Goal: Task Accomplishment & Management: Complete application form

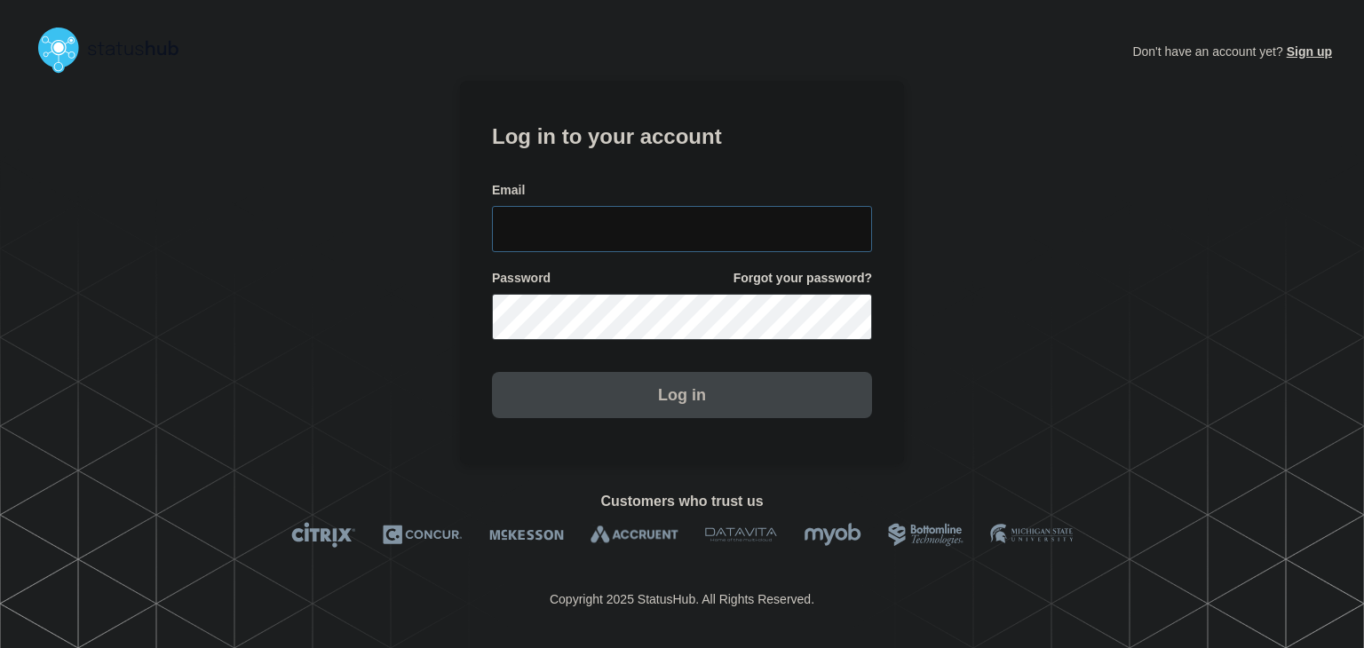
type input "[PERSON_NAME][EMAIL_ADDRESS][PERSON_NAME][DOMAIN_NAME]"
click at [733, 383] on button "Log in" at bounding box center [682, 395] width 380 height 46
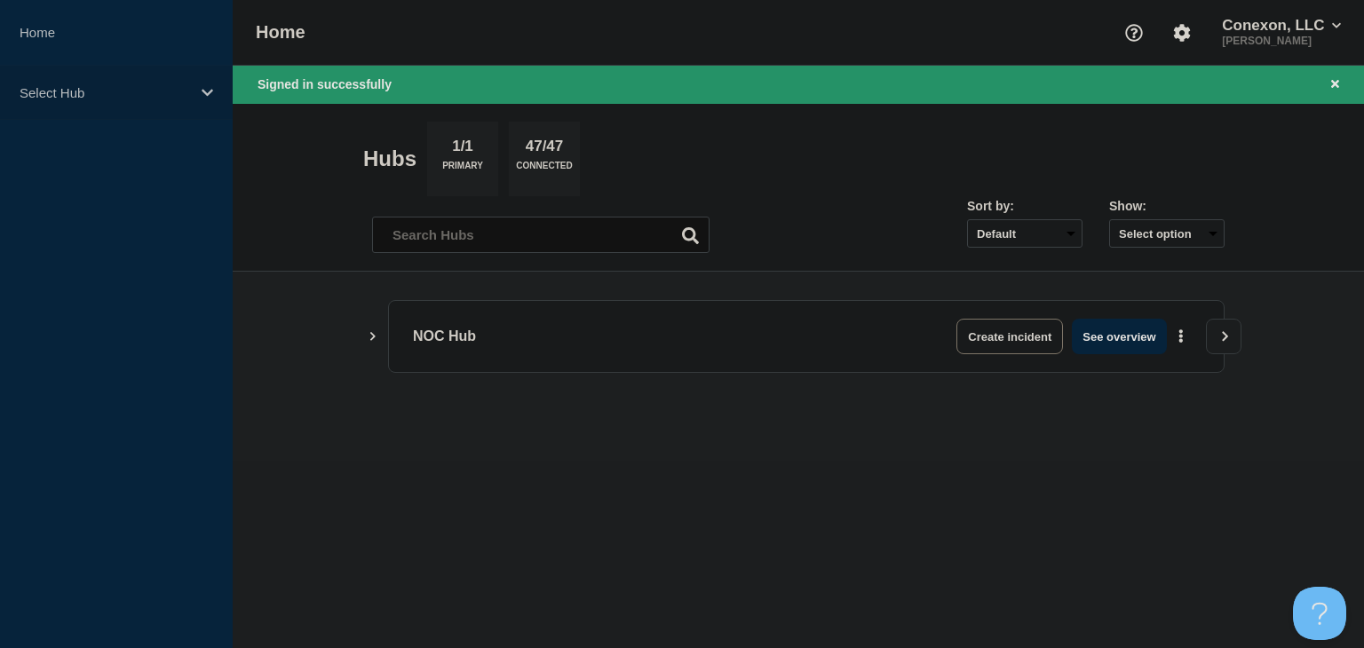
click at [153, 91] on p "Select Hub" at bounding box center [105, 92] width 170 height 15
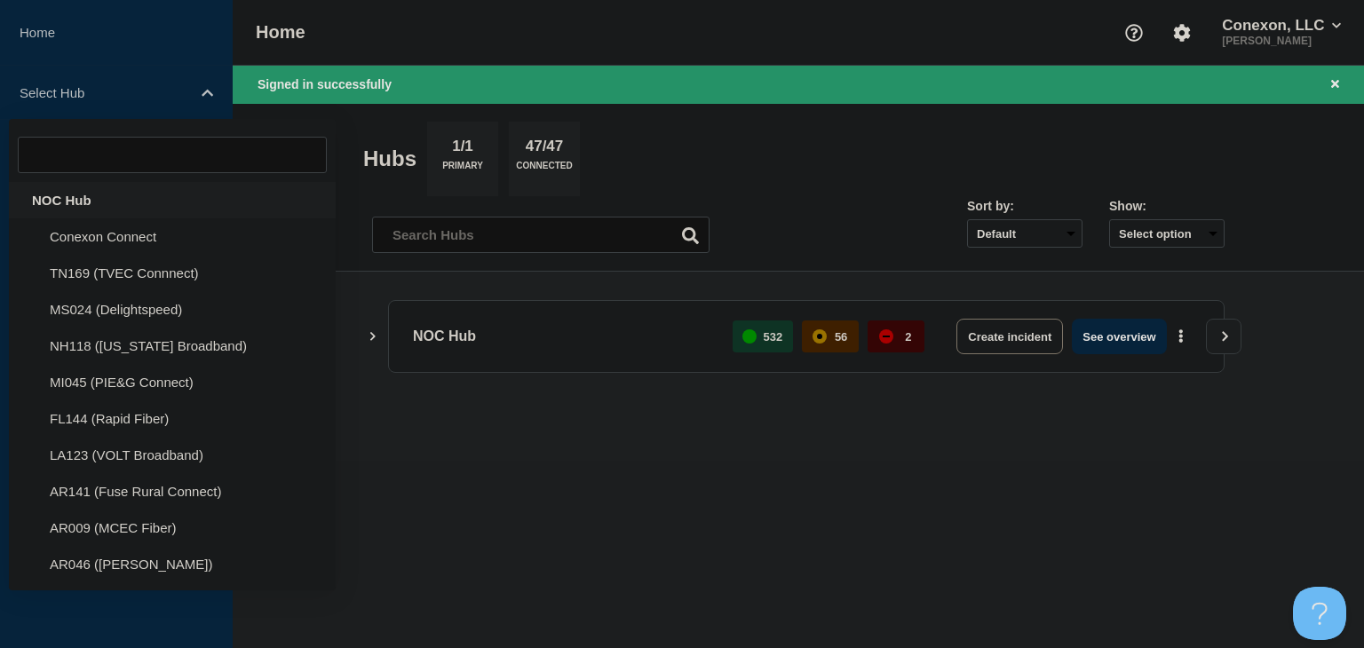
click at [91, 203] on div "NOC Hub" at bounding box center [172, 200] width 327 height 36
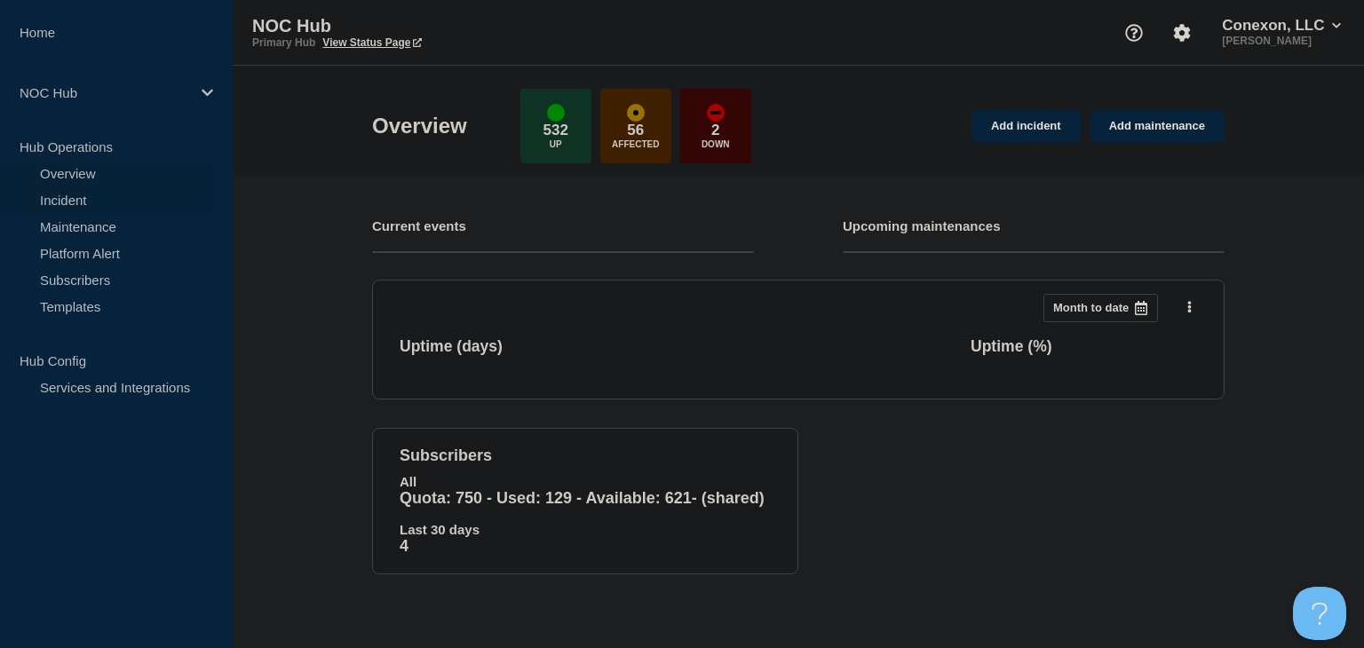
click at [89, 196] on link "Incident" at bounding box center [107, 199] width 215 height 27
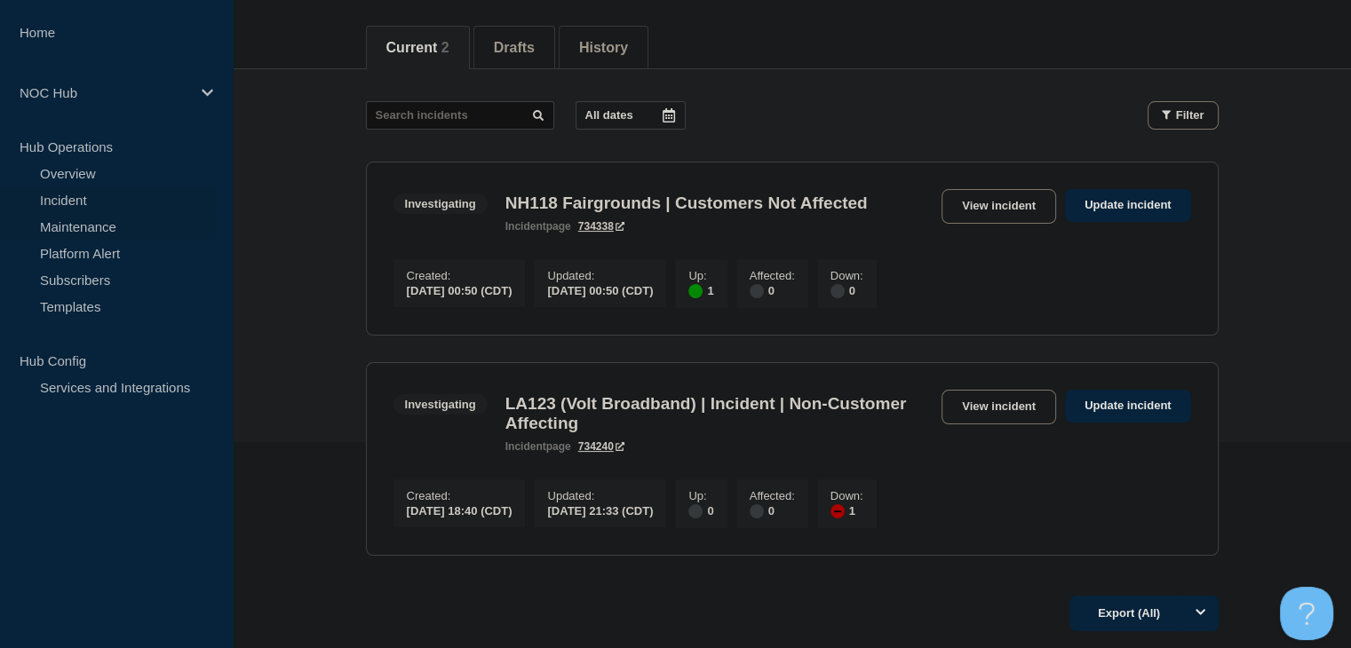
scroll to position [178, 0]
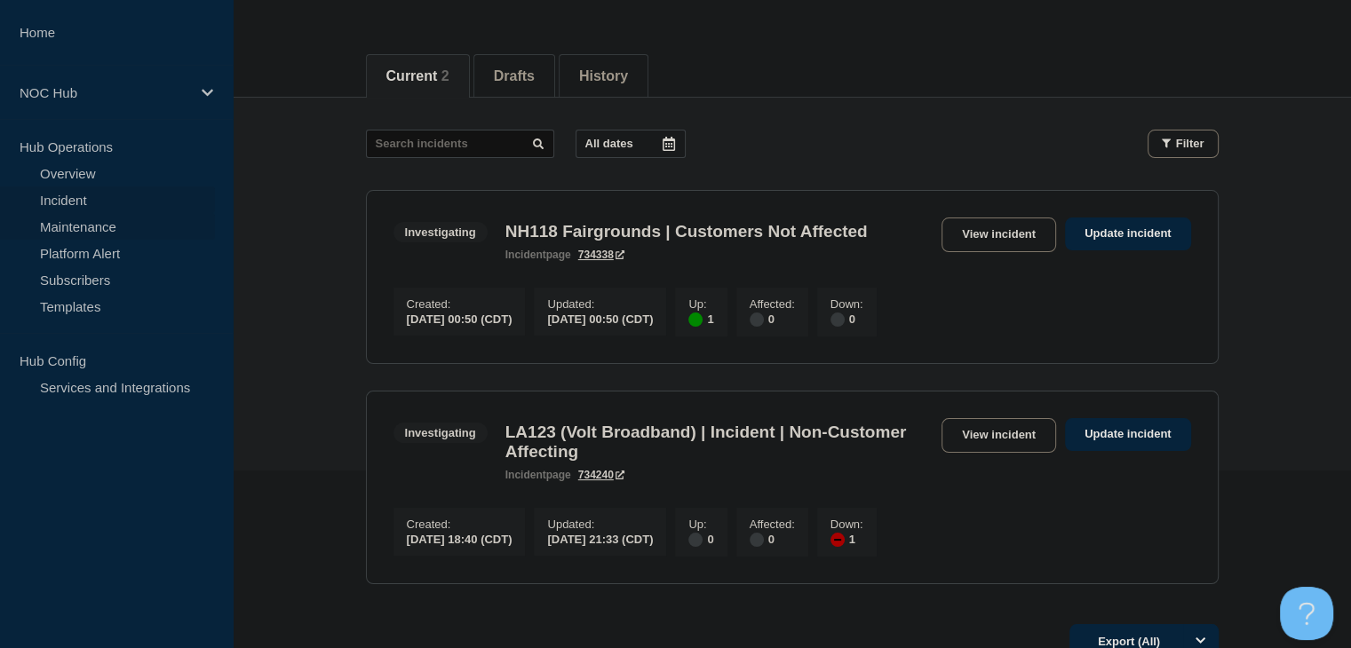
click at [73, 227] on link "Maintenance" at bounding box center [107, 226] width 215 height 27
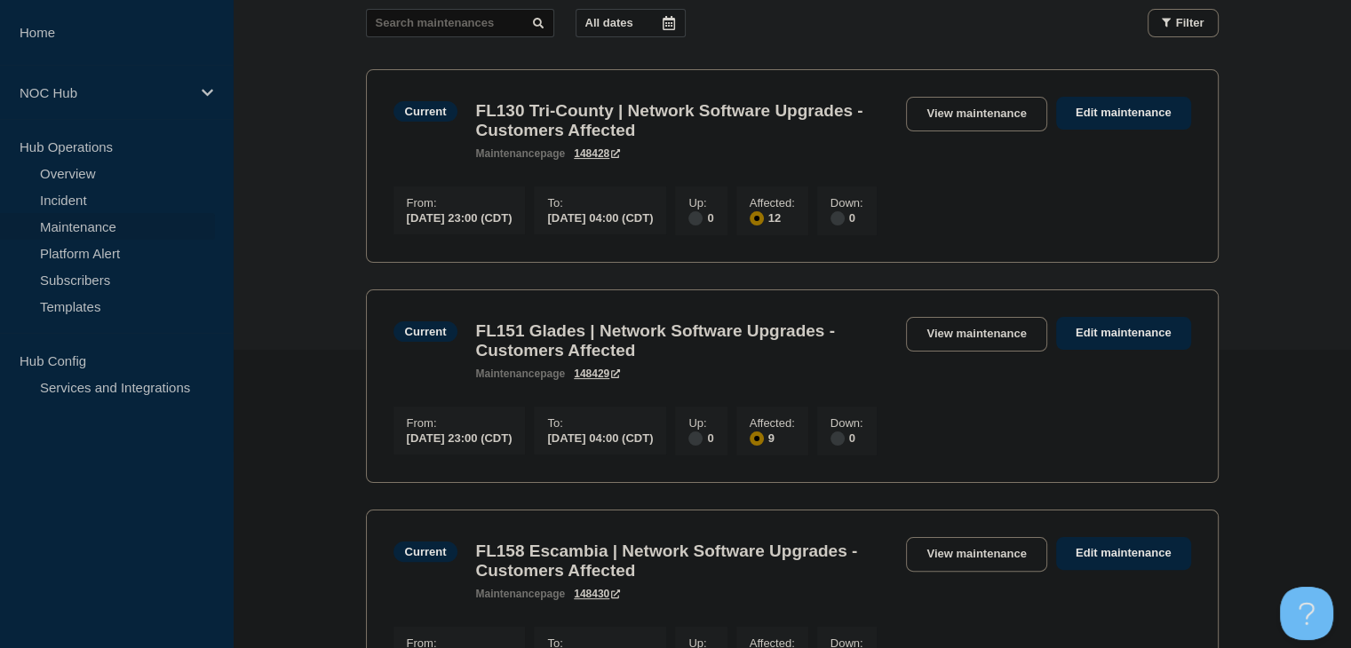
scroll to position [27, 0]
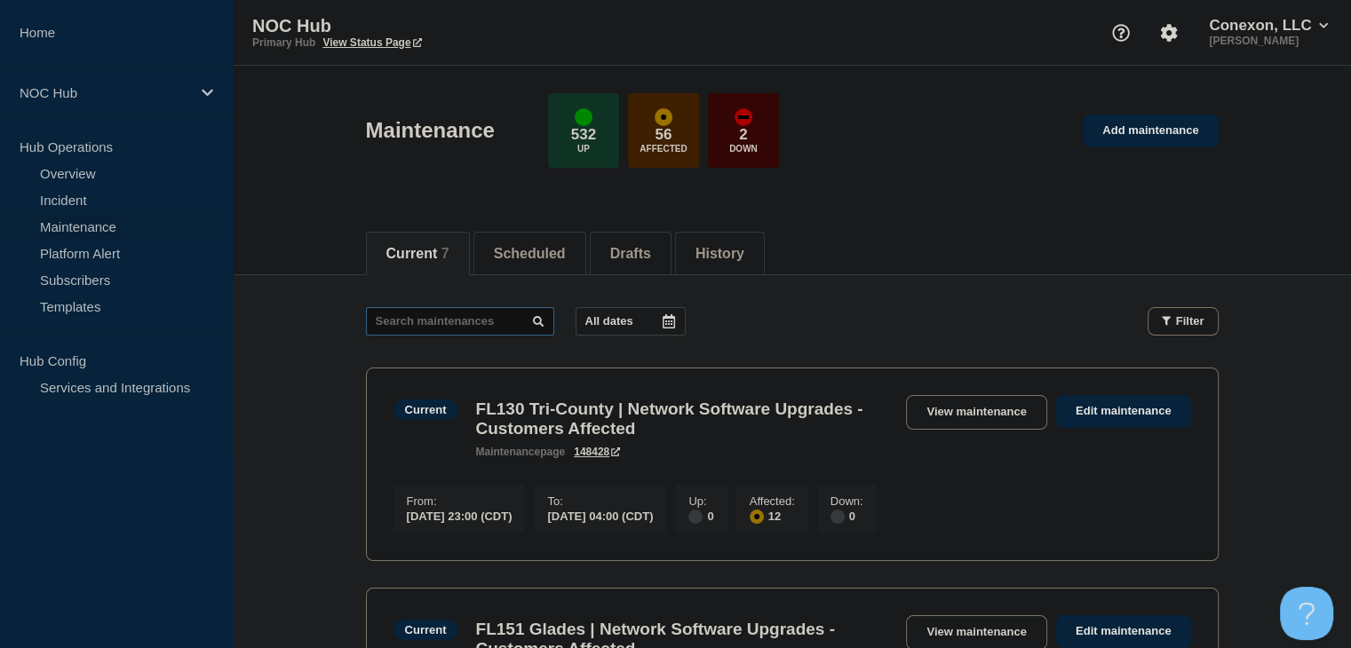
click at [450, 320] on input "text" at bounding box center [460, 321] width 188 height 28
type input "33504"
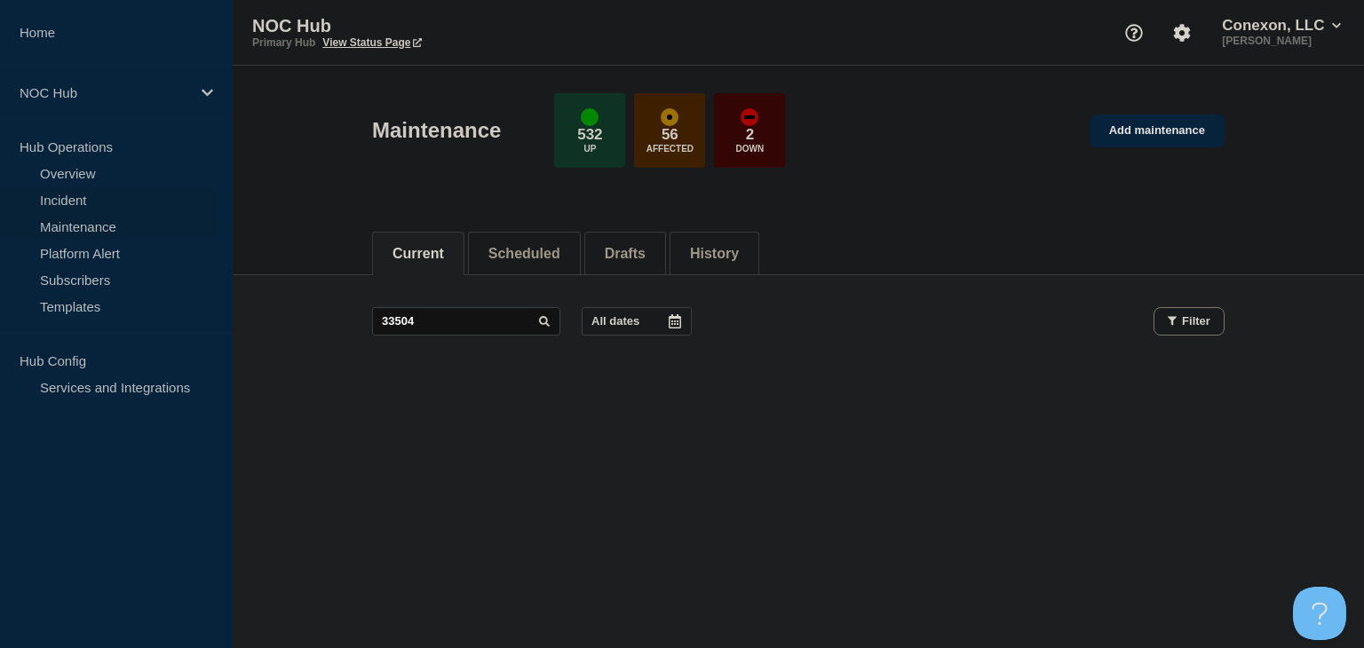
click at [71, 200] on link "Incident" at bounding box center [107, 199] width 215 height 27
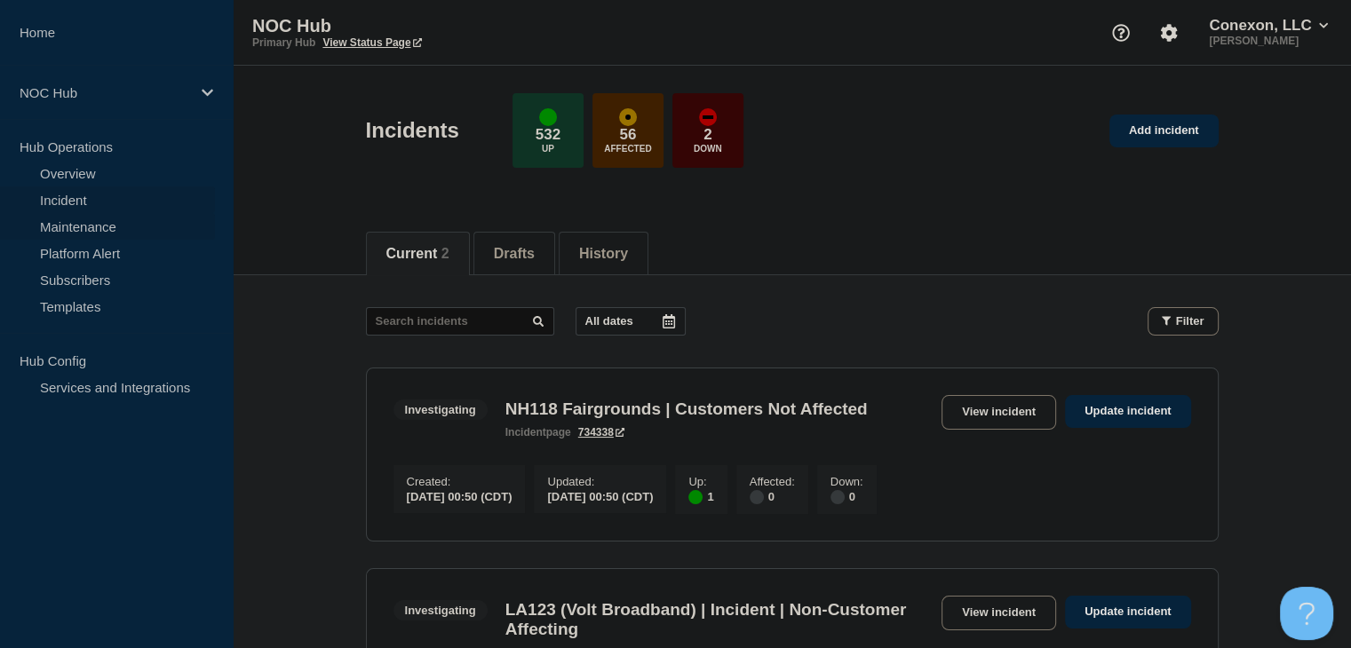
click at [82, 225] on link "Maintenance" at bounding box center [107, 226] width 215 height 27
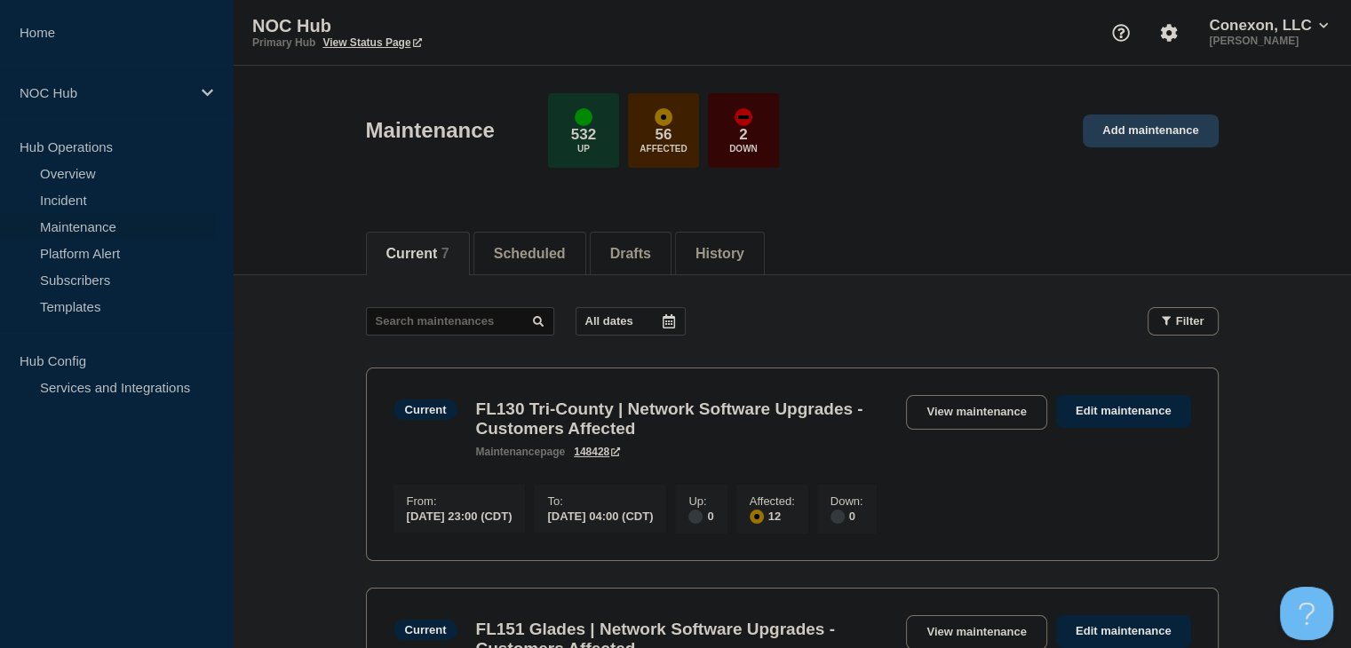
click at [1211, 139] on link "Add maintenance" at bounding box center [1149, 131] width 135 height 33
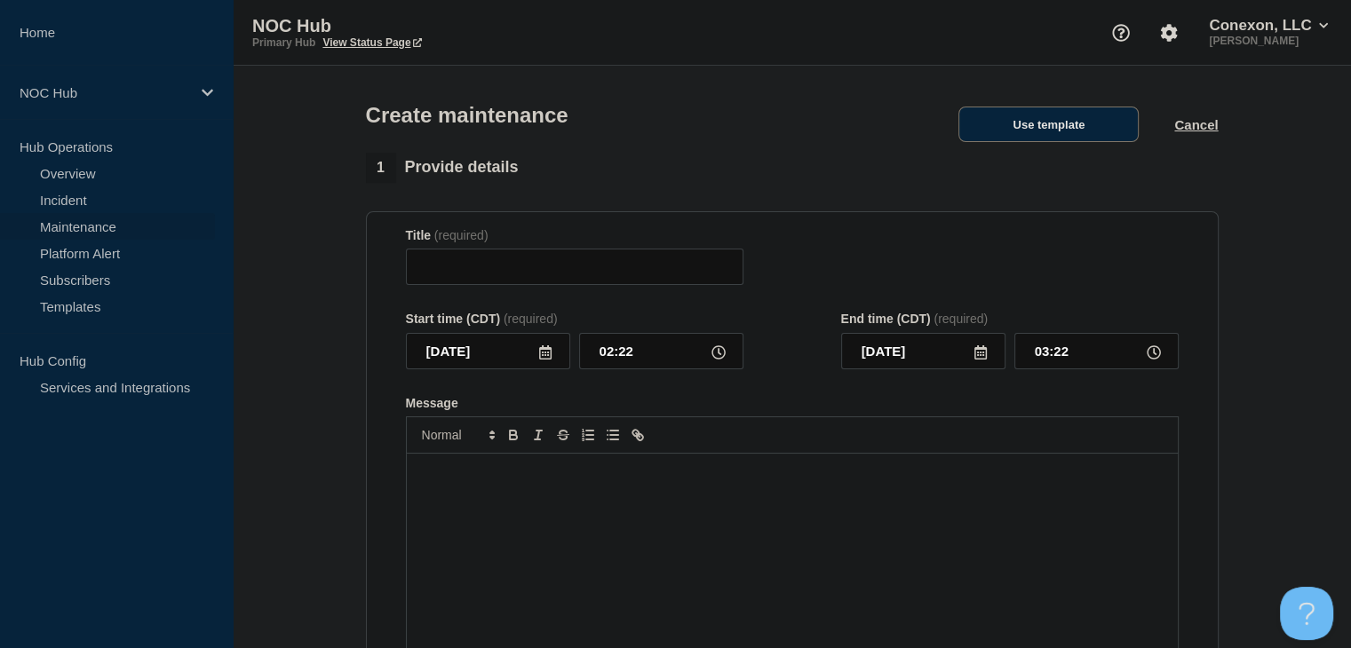
click at [1048, 129] on button "Use template" at bounding box center [1048, 125] width 180 height 36
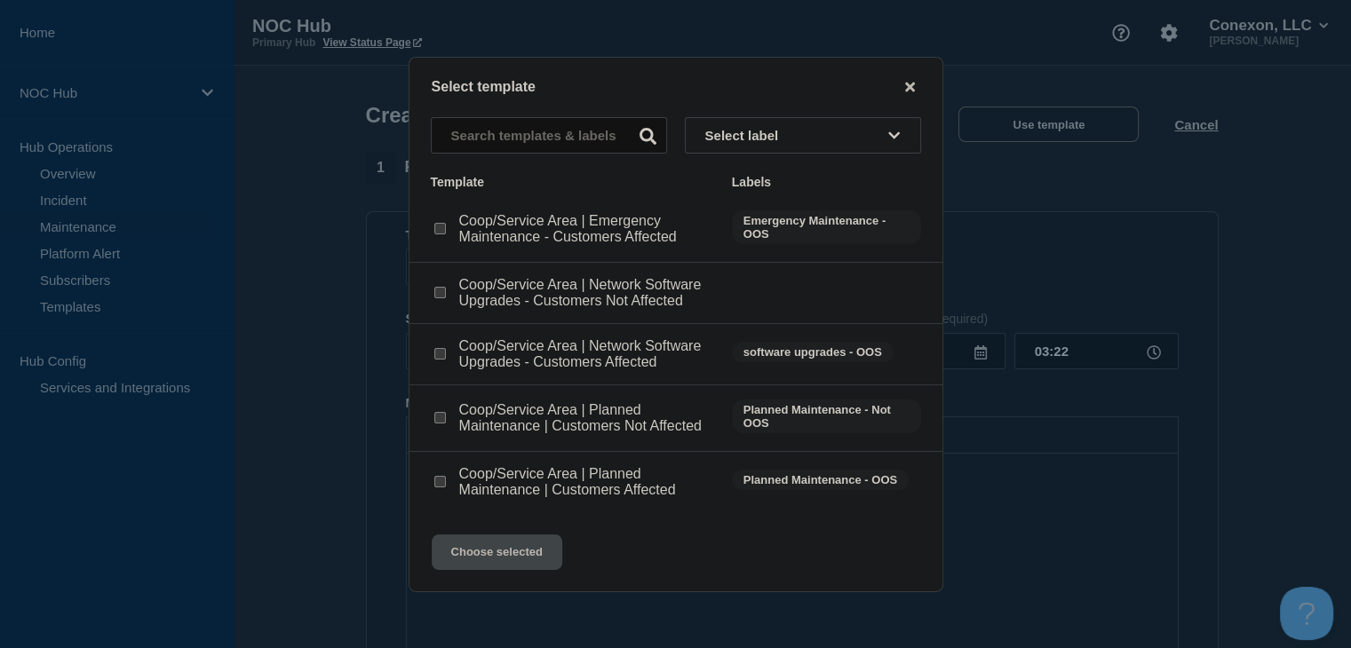
click at [444, 234] on input "Coop/Service Area | Emergency Maintenance - Customers Affected checkbox" at bounding box center [440, 229] width 12 height 12
checkbox input "true"
click at [533, 563] on button "Choose selected" at bounding box center [497, 553] width 131 height 36
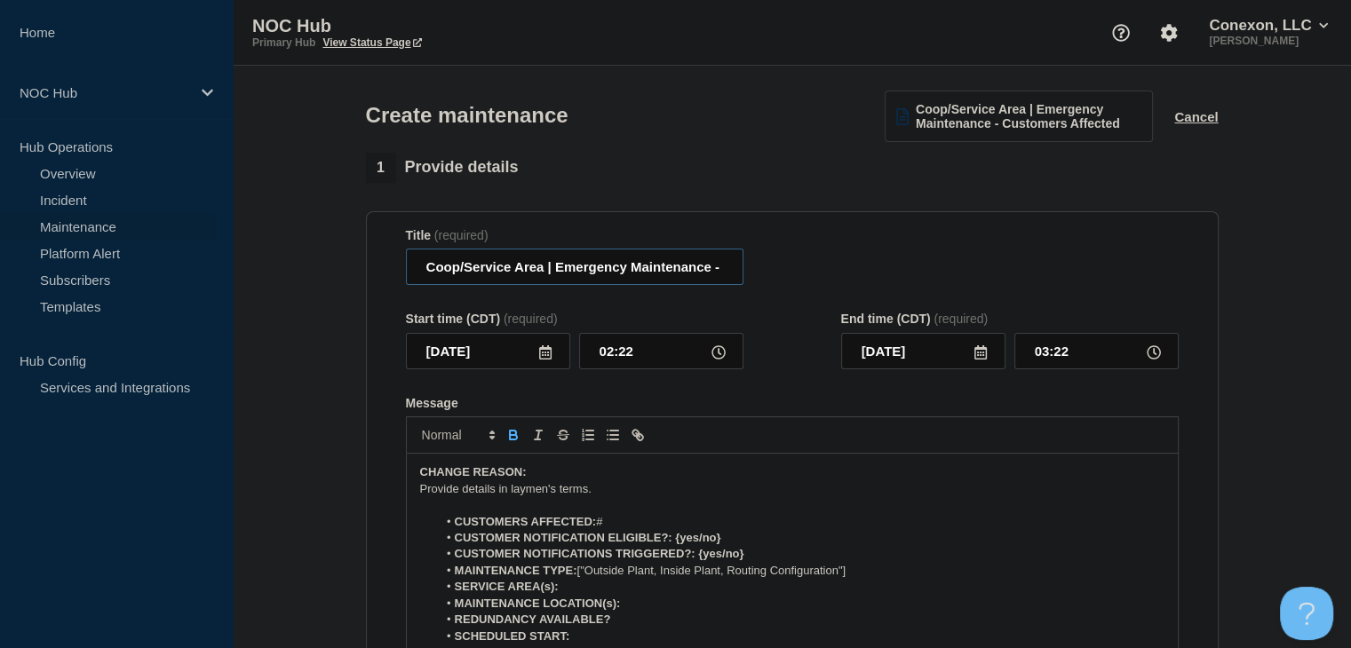
drag, startPoint x: 543, startPoint y: 272, endPoint x: 361, endPoint y: 273, distance: 182.0
drag, startPoint x: 598, startPoint y: 271, endPoint x: 909, endPoint y: 272, distance: 310.8
click at [909, 272] on div "Title (required) CO106 (Mountain View) | Emergency Maintenance - Customers Affe…" at bounding box center [792, 257] width 772 height 58
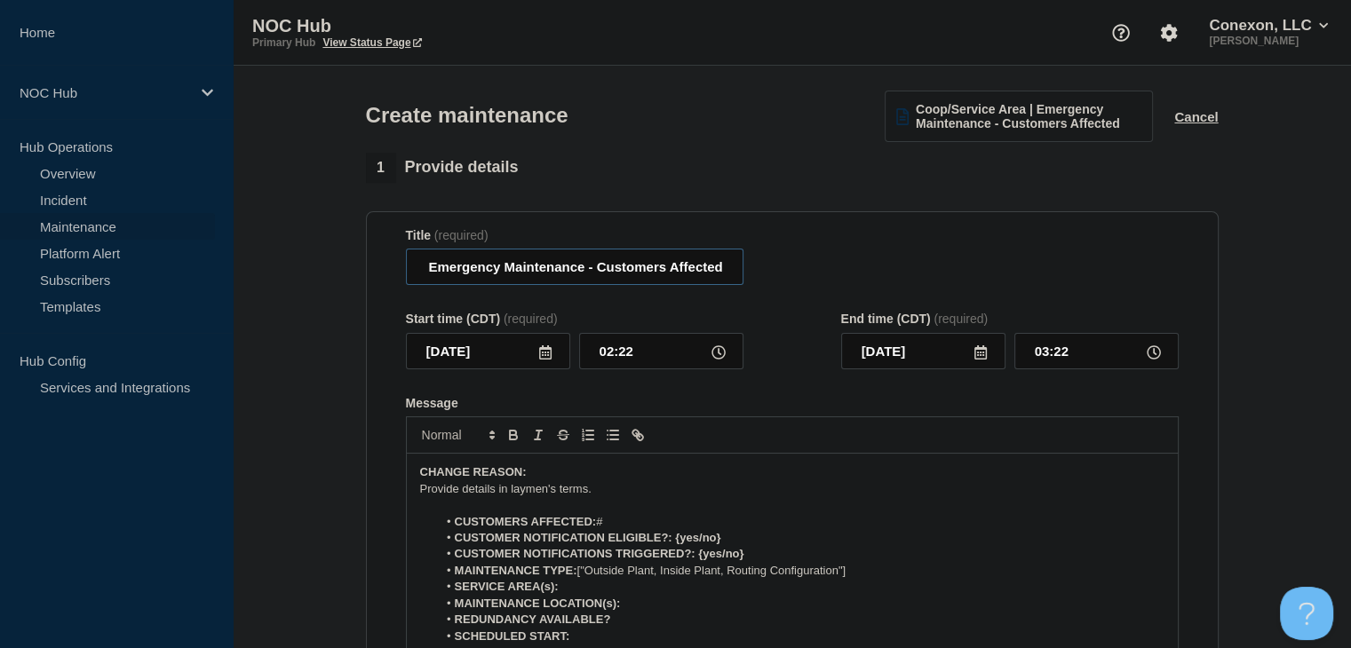
click at [728, 273] on input "CO106 (Mountain View) | Emergency Maintenance - Customers Affected" at bounding box center [574, 267] width 337 height 36
drag, startPoint x: 732, startPoint y: 273, endPoint x: 588, endPoint y: 280, distance: 144.0
click at [588, 280] on input "CO106 (Mountain View) | Emergency Maintenance - Customers Affected" at bounding box center [574, 267] width 337 height 36
type input "CO106 (Mountain View) | Emergency Maintenance | Change | Non-Customer Affecting"
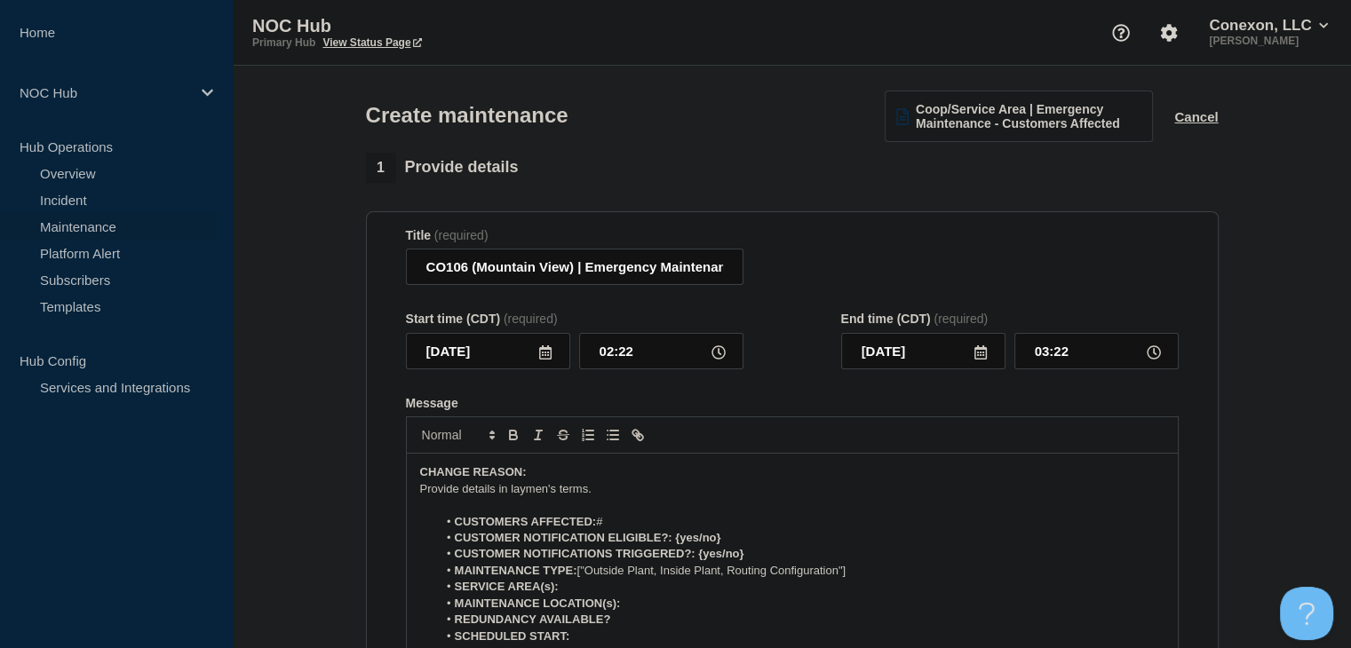
scroll to position [178, 0]
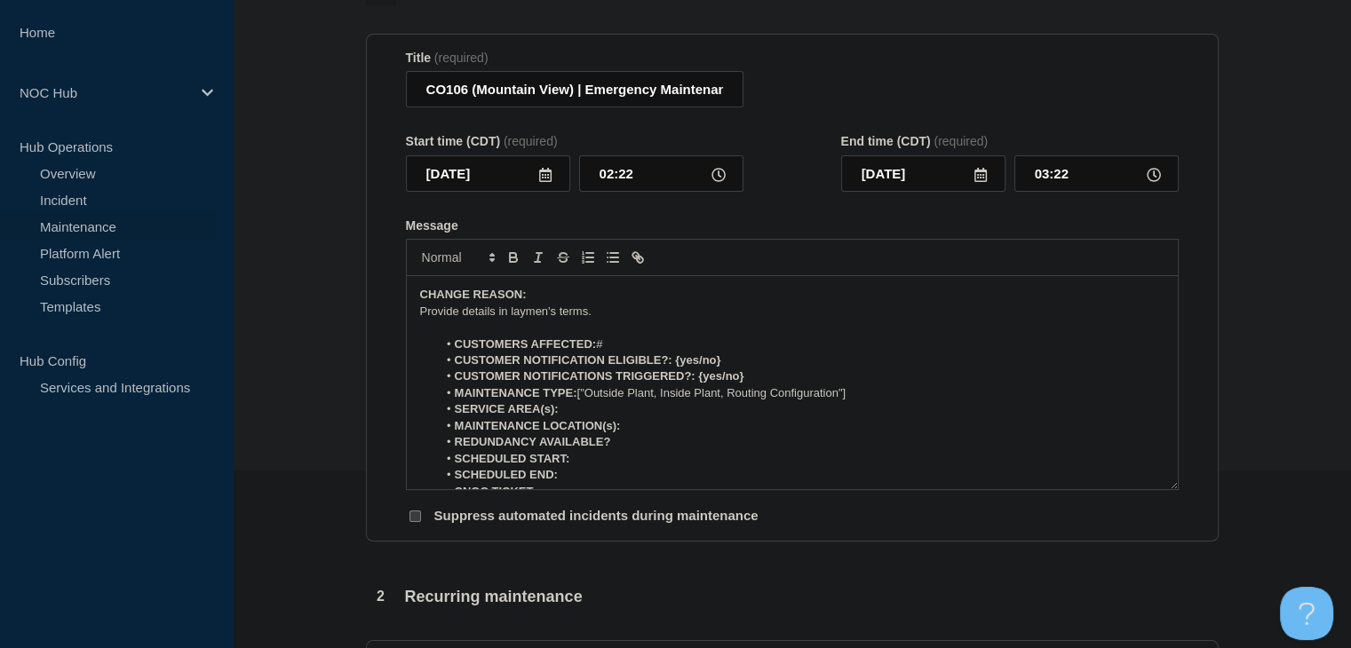
click at [598, 352] on li "CUSTOMERS AFFECTED: #" at bounding box center [800, 345] width 727 height 16
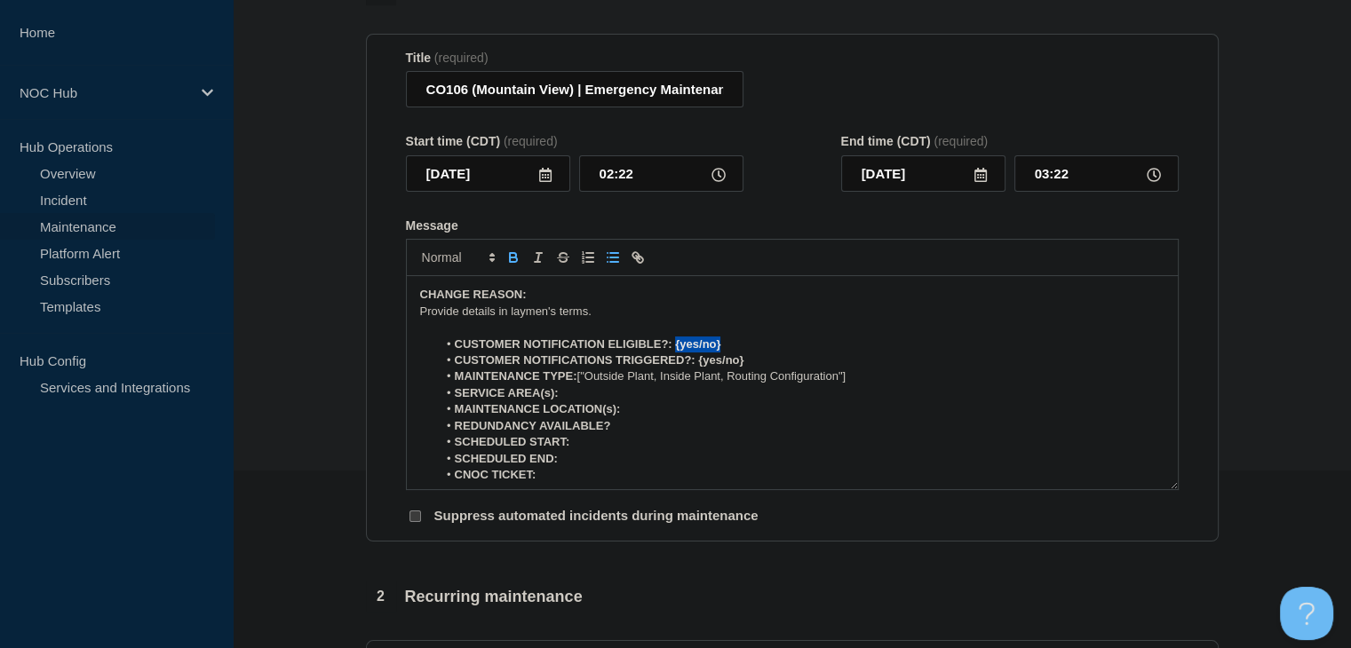
drag, startPoint x: 733, startPoint y: 347, endPoint x: 675, endPoint y: 350, distance: 58.7
click at [675, 350] on li "CUSTOMER NOTIFICATION ELIGIBLE?: {yes/no}" at bounding box center [800, 345] width 727 height 16
click at [678, 351] on strong "CUSTOMER NOTIFICATION ELIGIBLE?: no" at bounding box center [572, 343] width 235 height 13
click at [680, 348] on strong "CUSTOMER NOTIFICATION ELIGIBLE?: No" at bounding box center [573, 343] width 236 height 13
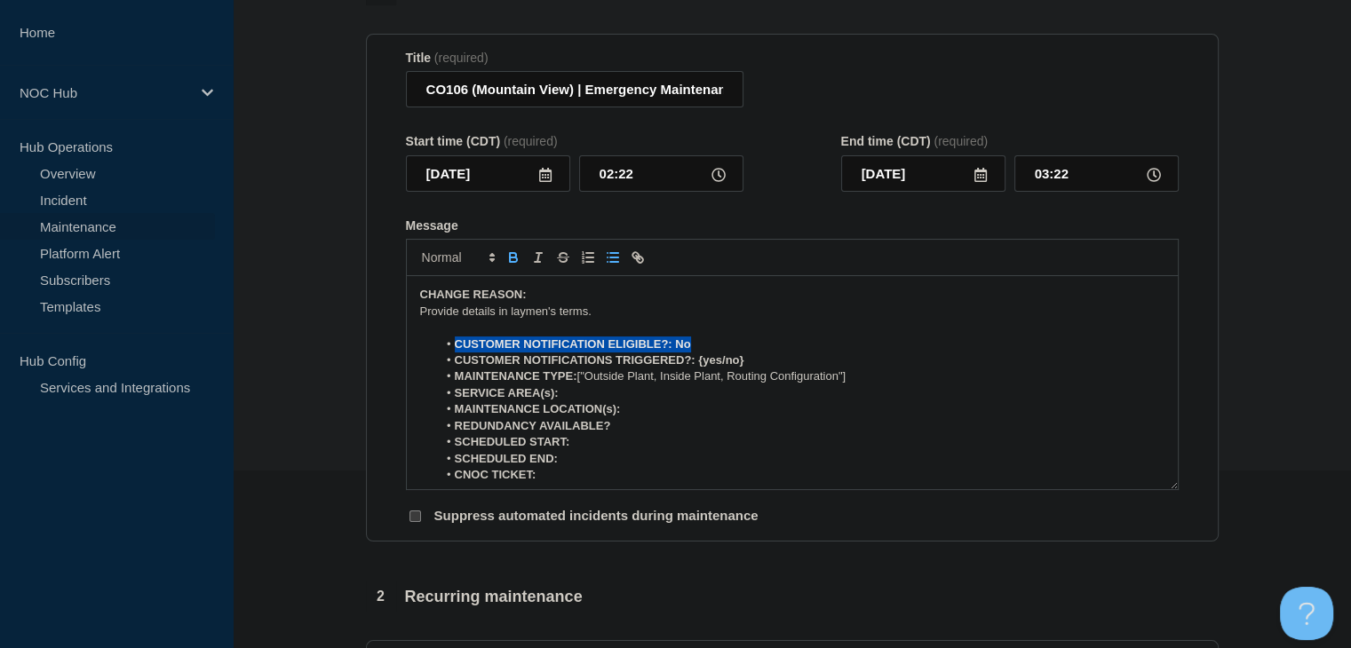
click at [680, 348] on strong "CUSTOMER NOTIFICATION ELIGIBLE?: No" at bounding box center [573, 343] width 236 height 13
click at [687, 351] on strong "CUSTOMER NOTIFICATION ELIGIBLE?: No" at bounding box center [573, 343] width 236 height 13
click at [682, 351] on strong "CUSTOMER NOTIFICATION ELIGIBLE?: No" at bounding box center [573, 343] width 236 height 13
click at [515, 262] on icon "Toggle bold text" at bounding box center [513, 259] width 7 height 4
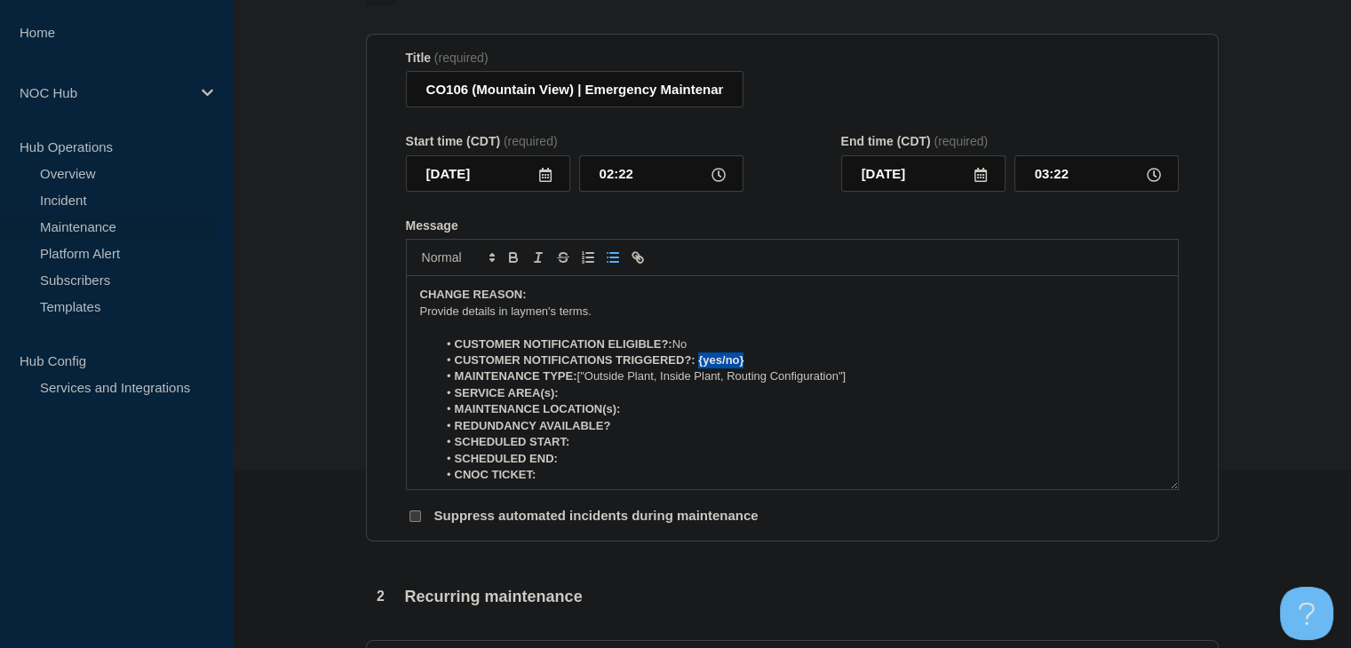
drag, startPoint x: 749, startPoint y: 369, endPoint x: 699, endPoint y: 366, distance: 50.7
click at [699, 366] on li "CUSTOMER NOTIFICATIONS TRIGGERED?: {yes/no}" at bounding box center [800, 361] width 727 height 16
click at [515, 257] on icon "Toggle bold text" at bounding box center [513, 255] width 6 height 4
drag, startPoint x: 858, startPoint y: 382, endPoint x: 655, endPoint y: 384, distance: 202.5
click at [655, 384] on li "MAINTENANCE TYPE: ["Outside Plant, Inside Plant, Routing Configuration"]" at bounding box center [800, 376] width 727 height 16
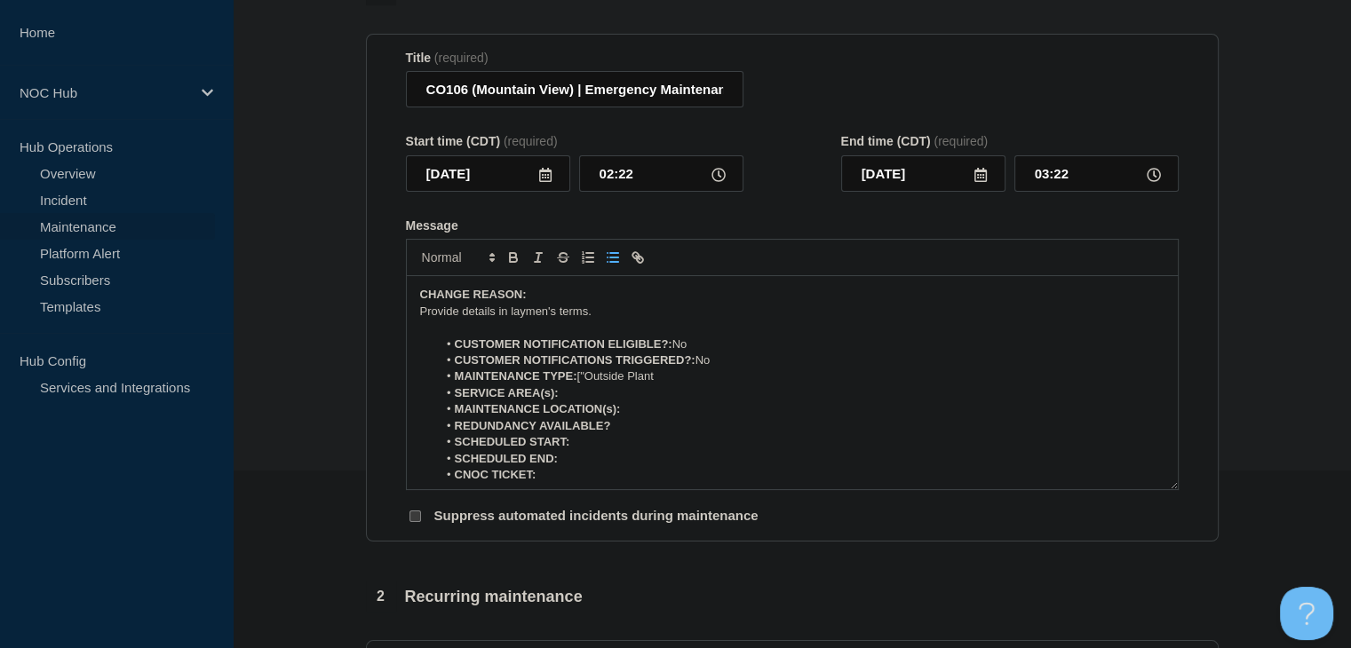
click at [590, 384] on li "MAINTENANCE TYPE: ["Outside Plant" at bounding box center [800, 376] width 727 height 16
click at [671, 384] on li "MAINTENANCE TYPE: Outside Plant" at bounding box center [800, 376] width 727 height 16
click at [651, 397] on li "SERVICE AREA(s):" at bounding box center [800, 393] width 727 height 16
click at [651, 397] on strong "SERVICE AREA(s): CO106 Mountain View" at bounding box center [568, 392] width 227 height 13
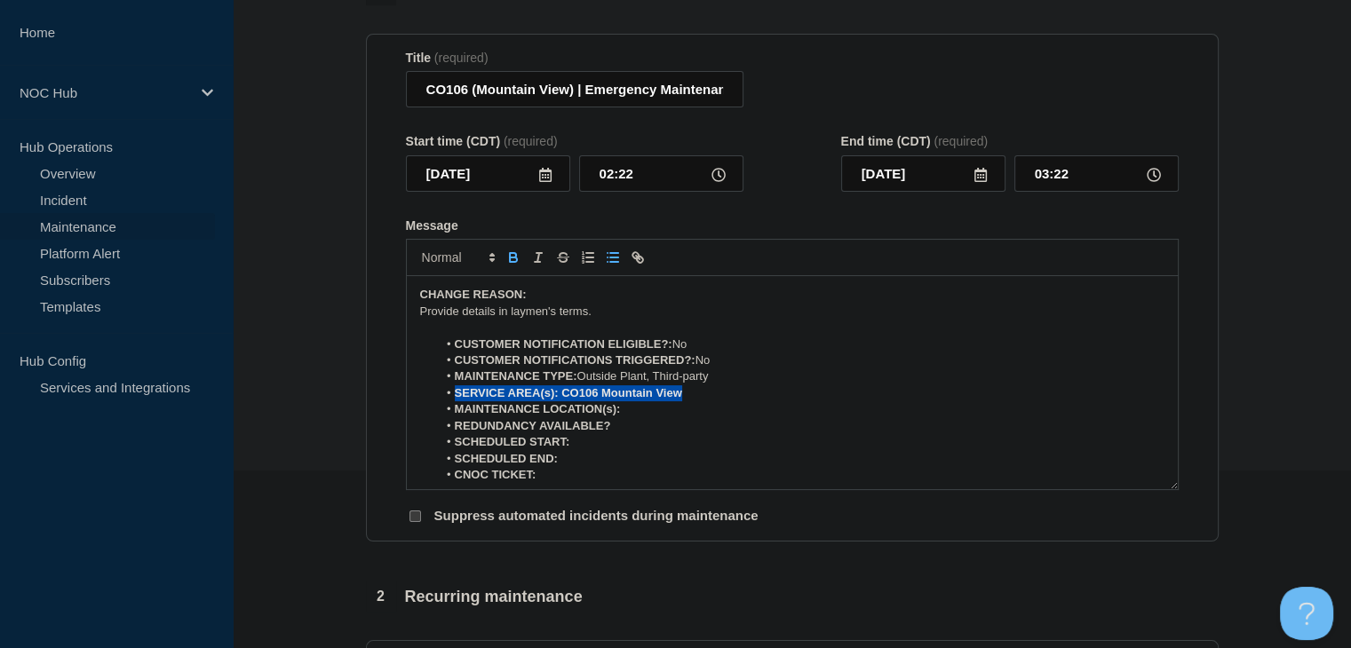
click at [651, 397] on strong "SERVICE AREA(s): CO106 Mountain View" at bounding box center [568, 392] width 227 height 13
click at [698, 401] on li "SERVICE AREA(s): CO106 Mountain View" at bounding box center [800, 393] width 727 height 16
drag, startPoint x: 702, startPoint y: 402, endPoint x: 558, endPoint y: 398, distance: 144.8
click at [558, 398] on li "SERVICE AREA(s): CO106 Mountain View" at bounding box center [800, 393] width 727 height 16
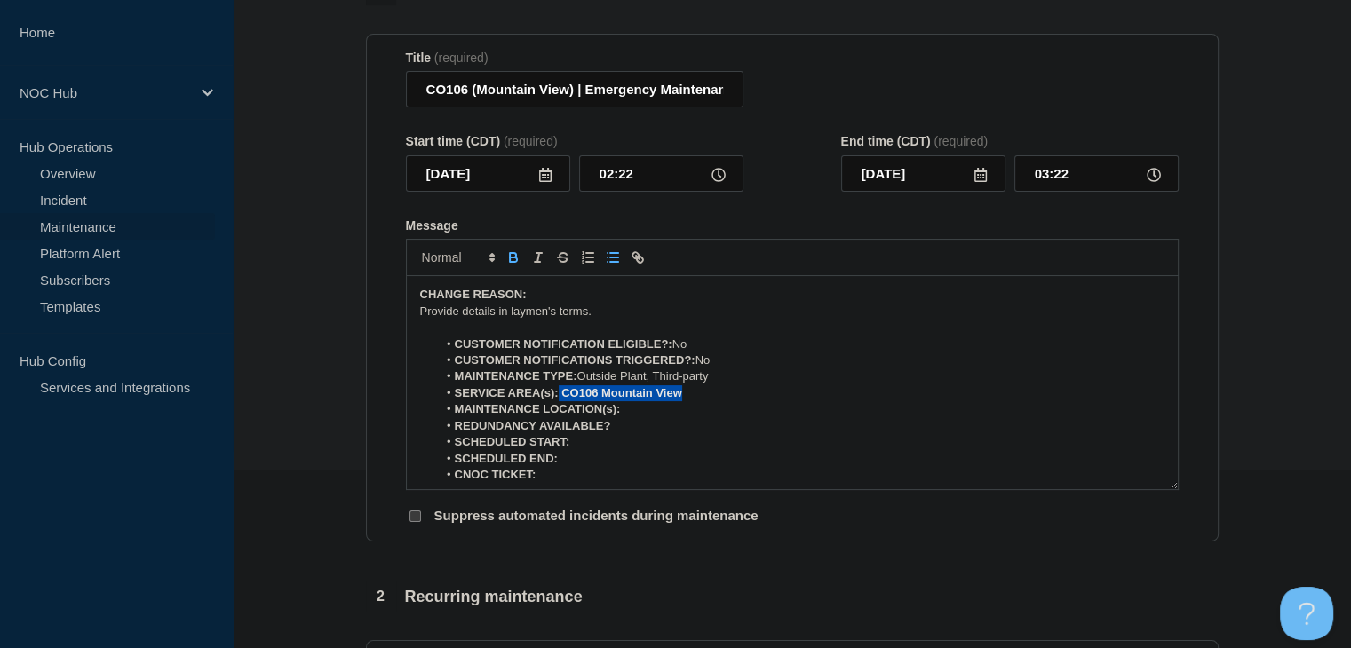
click at [511, 265] on icon "Toggle bold text" at bounding box center [513, 258] width 16 height 16
click at [640, 417] on li "MAINTENANCE LOCATION(s):" at bounding box center [800, 409] width 727 height 16
click at [506, 253] on button "Toggle bold text" at bounding box center [513, 257] width 25 height 21
click at [651, 434] on li "REDUNDANCY AVAILABLE?" at bounding box center [800, 426] width 727 height 16
click at [516, 262] on icon "Toggle bold text" at bounding box center [513, 258] width 16 height 16
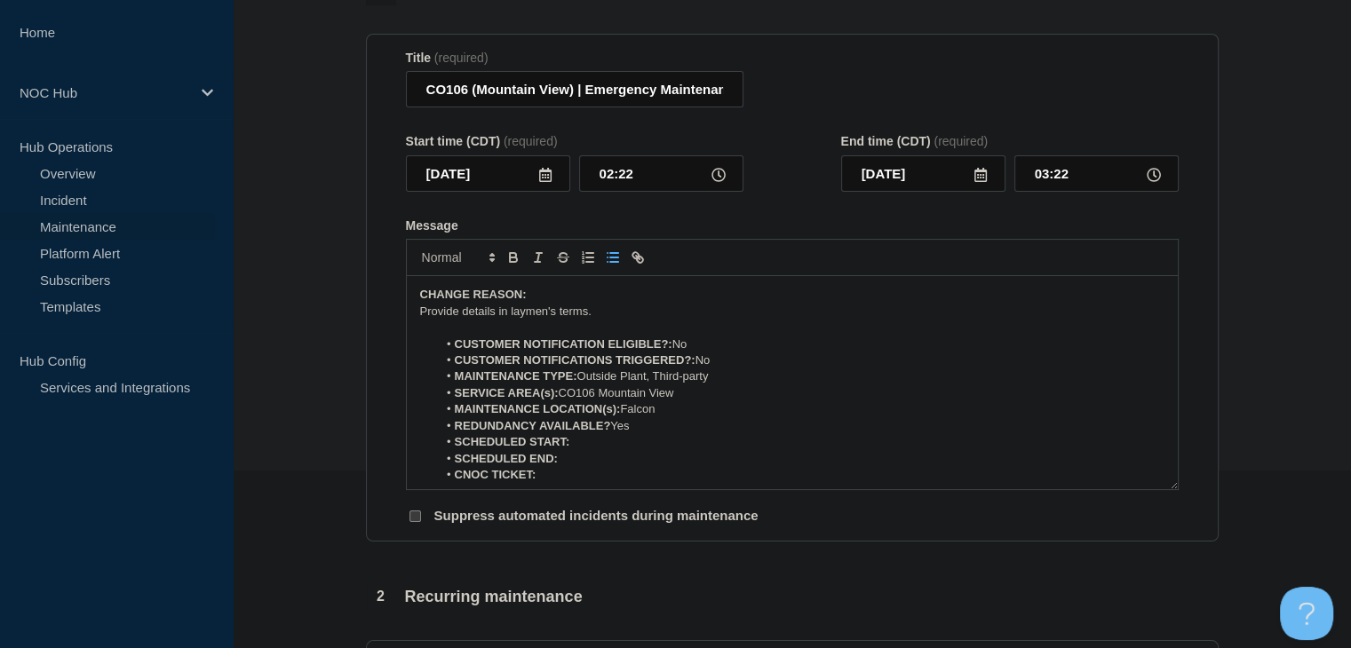
click at [646, 450] on li "SCHEDULED START:" at bounding box center [800, 442] width 727 height 16
click at [511, 262] on icon "Toggle bold text" at bounding box center [513, 259] width 7 height 4
click at [635, 176] on input "02:22" at bounding box center [661, 173] width 164 height 36
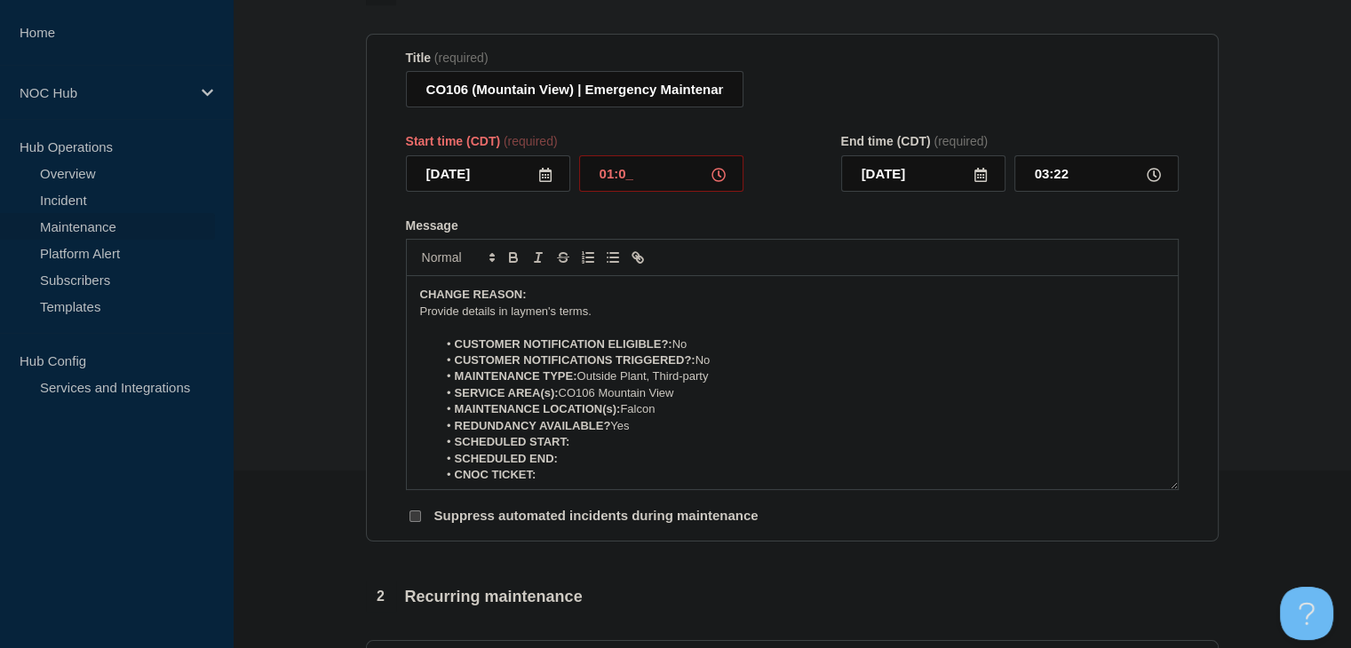
type input "01:00"
click at [1053, 169] on input "02:00" at bounding box center [1096, 173] width 164 height 36
type input "05:30"
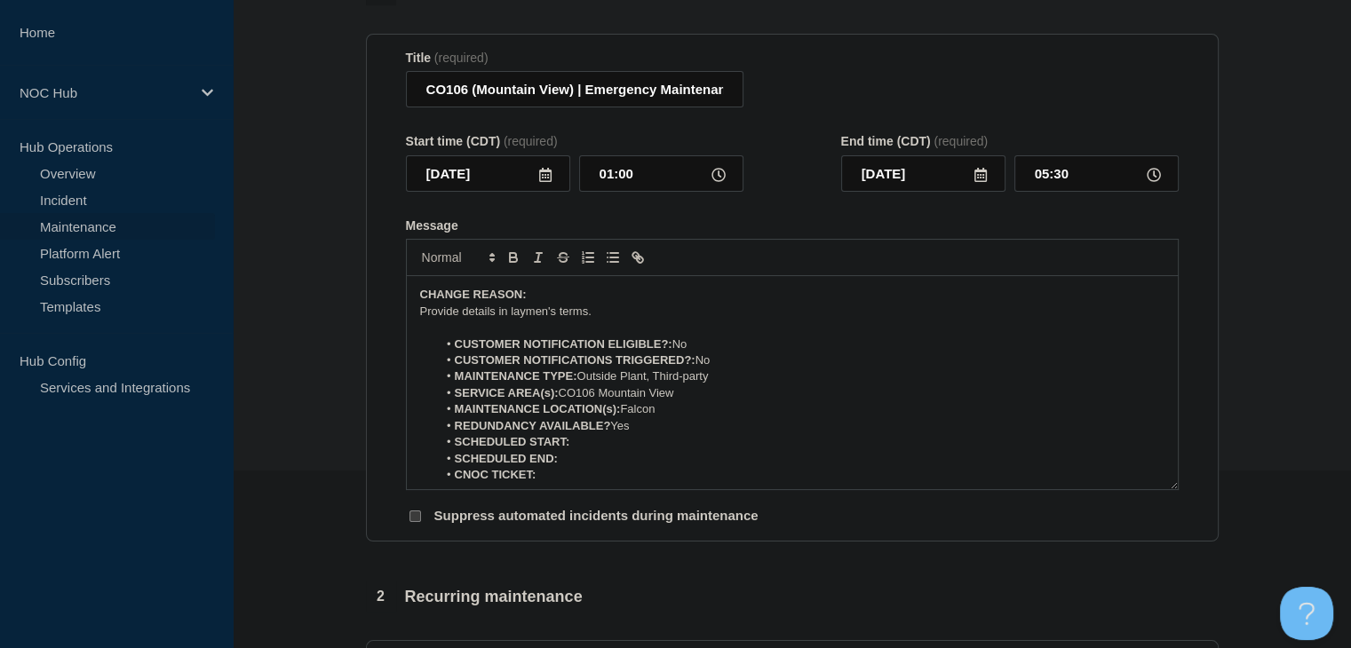
click at [616, 445] on li "SCHEDULED START: ﻿" at bounding box center [800, 442] width 727 height 16
drag, startPoint x: 714, startPoint y: 443, endPoint x: 572, endPoint y: 448, distance: 142.1
click at [572, 448] on li "SCHEDULED START: 10-14-2025, 01:00 CDT" at bounding box center [800, 442] width 727 height 16
click at [516, 252] on div at bounding box center [792, 257] width 772 height 37
click at [511, 262] on icon "Toggle bold text" at bounding box center [513, 258] width 16 height 16
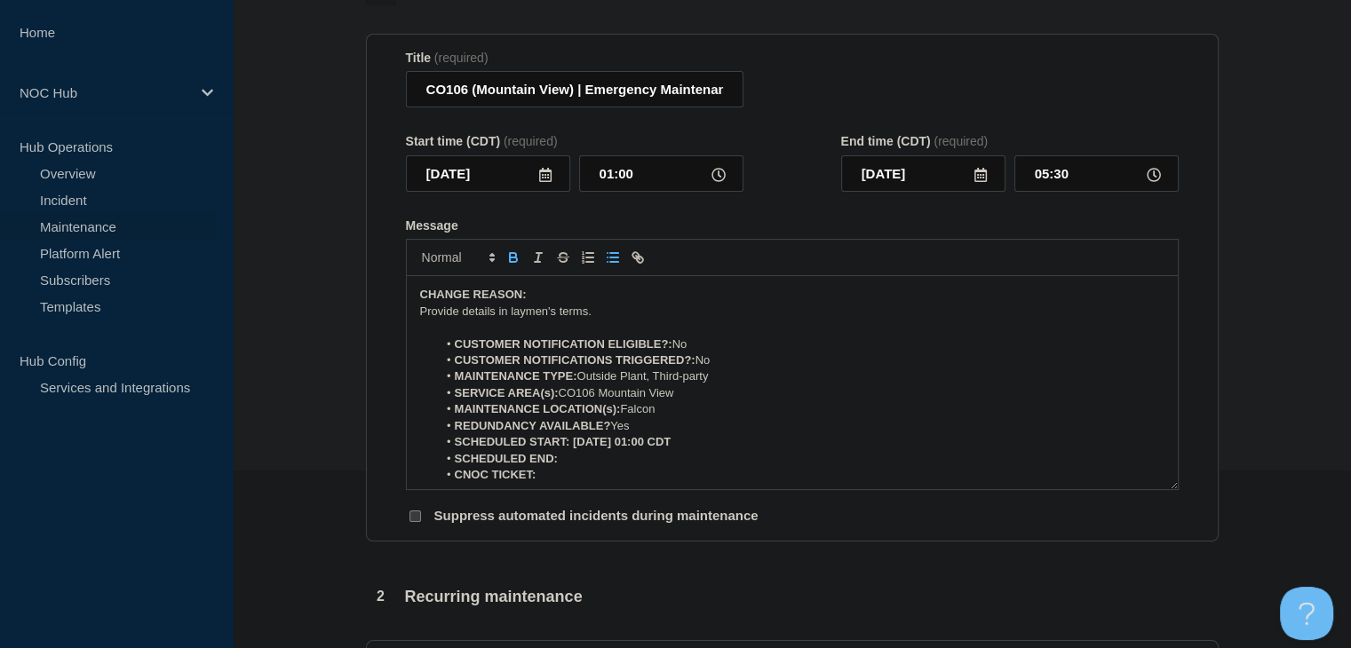
click at [511, 262] on icon "Toggle bold text" at bounding box center [513, 258] width 16 height 16
copy strong "10-14-2025, 01:00 CDT"
click at [580, 462] on li "SCHEDULED END:" at bounding box center [800, 459] width 727 height 16
click at [638, 466] on li "SCHEDULED END: 10-14-2025, 01:00 CDT" at bounding box center [800, 459] width 727 height 16
click at [587, 483] on li "CNOC TICKET:" at bounding box center [800, 475] width 727 height 16
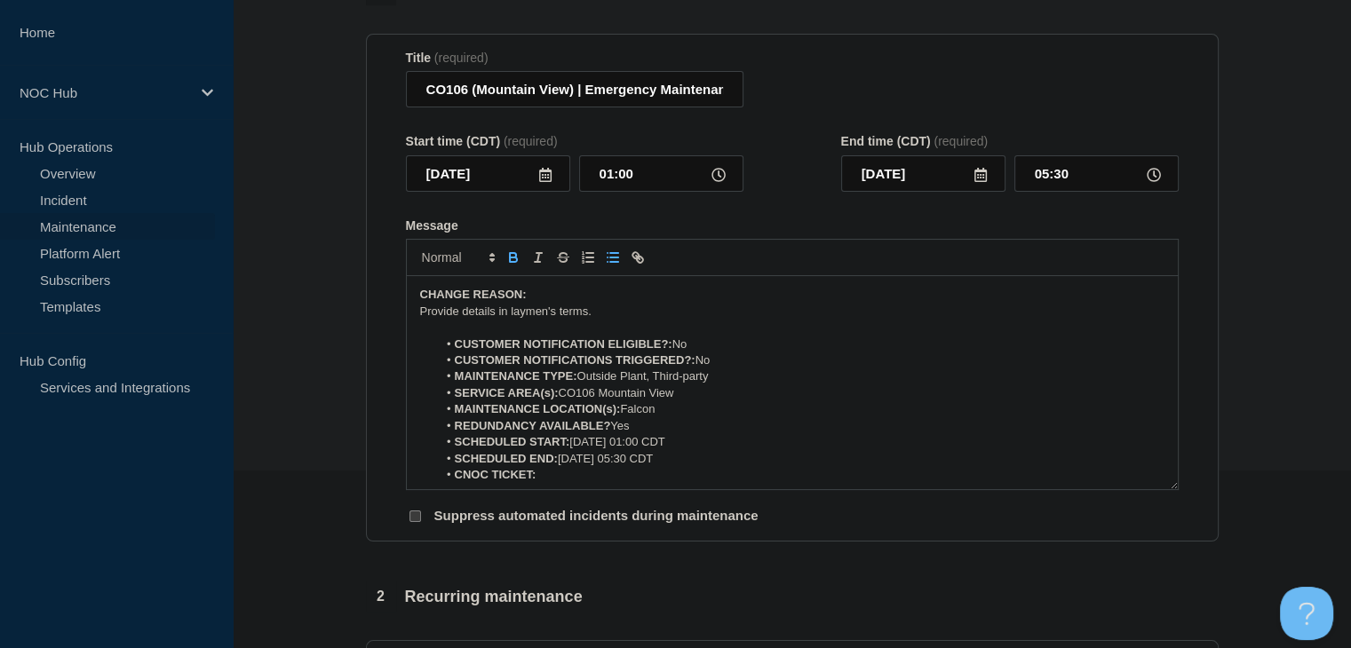
click at [521, 263] on button "Toggle bold text" at bounding box center [513, 257] width 25 height 21
click at [461, 320] on p "﻿Provide details in laymen's terms." at bounding box center [792, 312] width 744 height 16
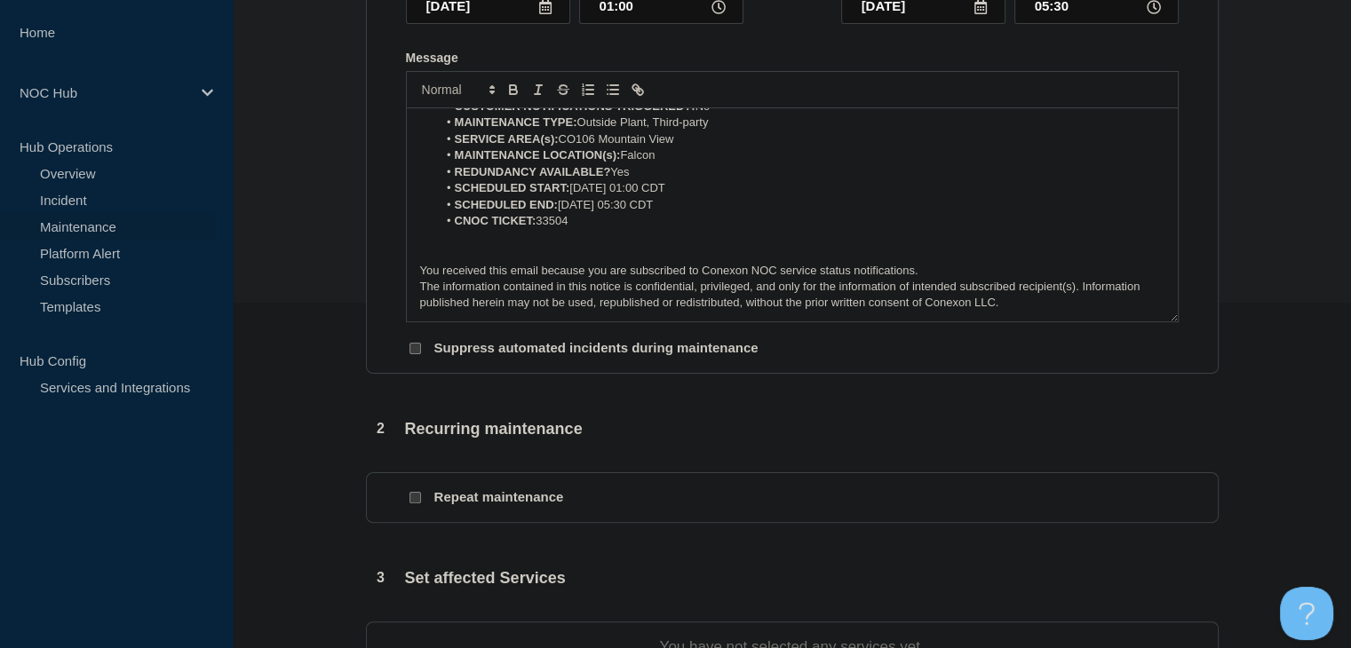
scroll to position [533, 0]
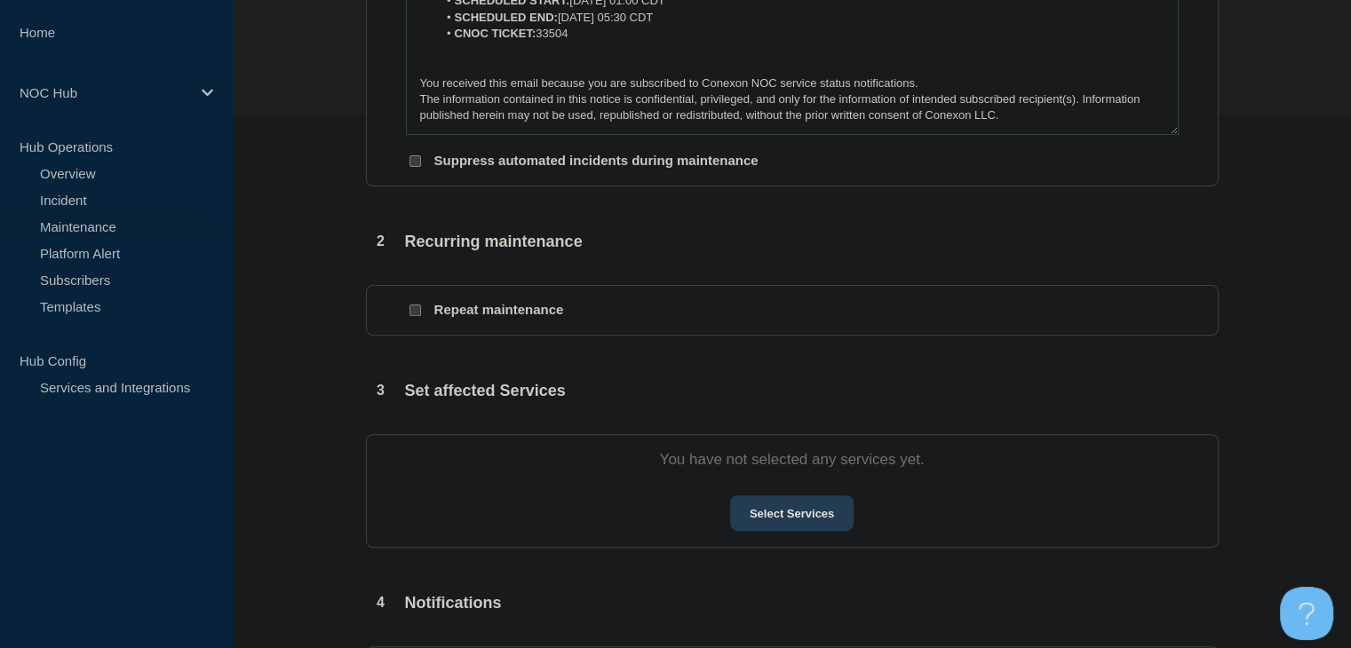
click at [826, 522] on button "Select Services" at bounding box center [791, 513] width 123 height 36
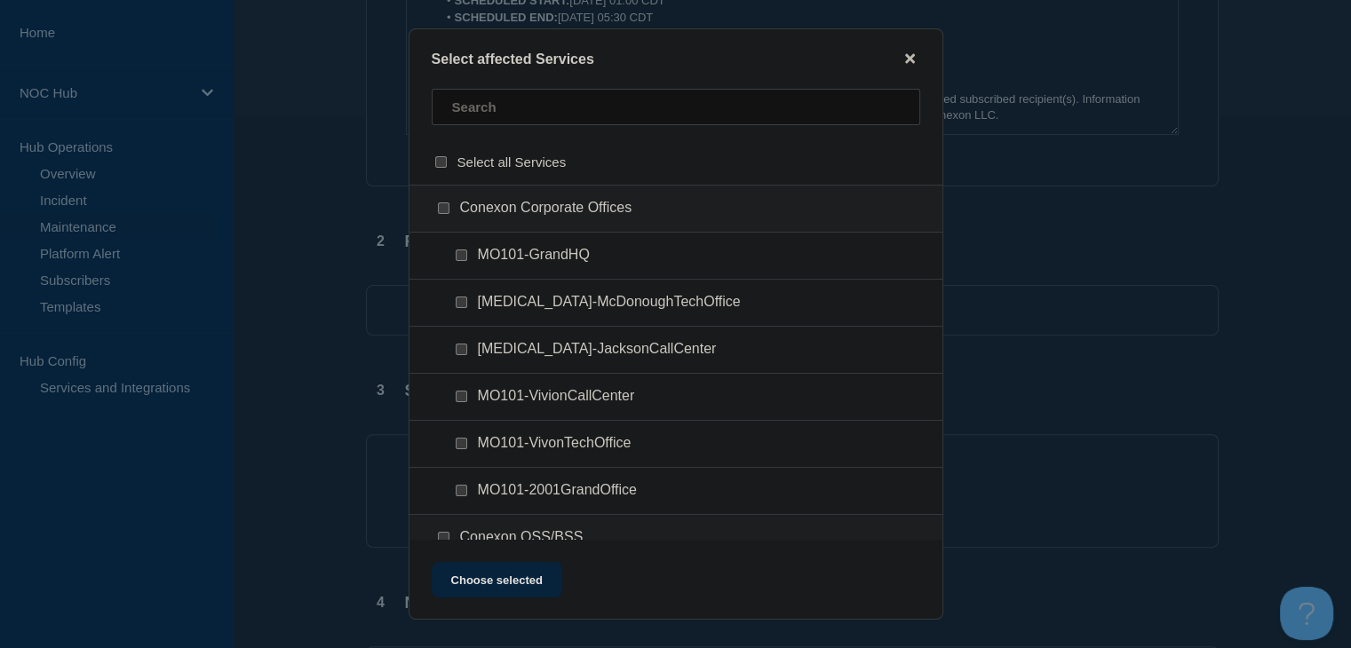
click at [535, 129] on div at bounding box center [675, 114] width 533 height 51
click at [515, 103] on input "text" at bounding box center [676, 107] width 488 height 36
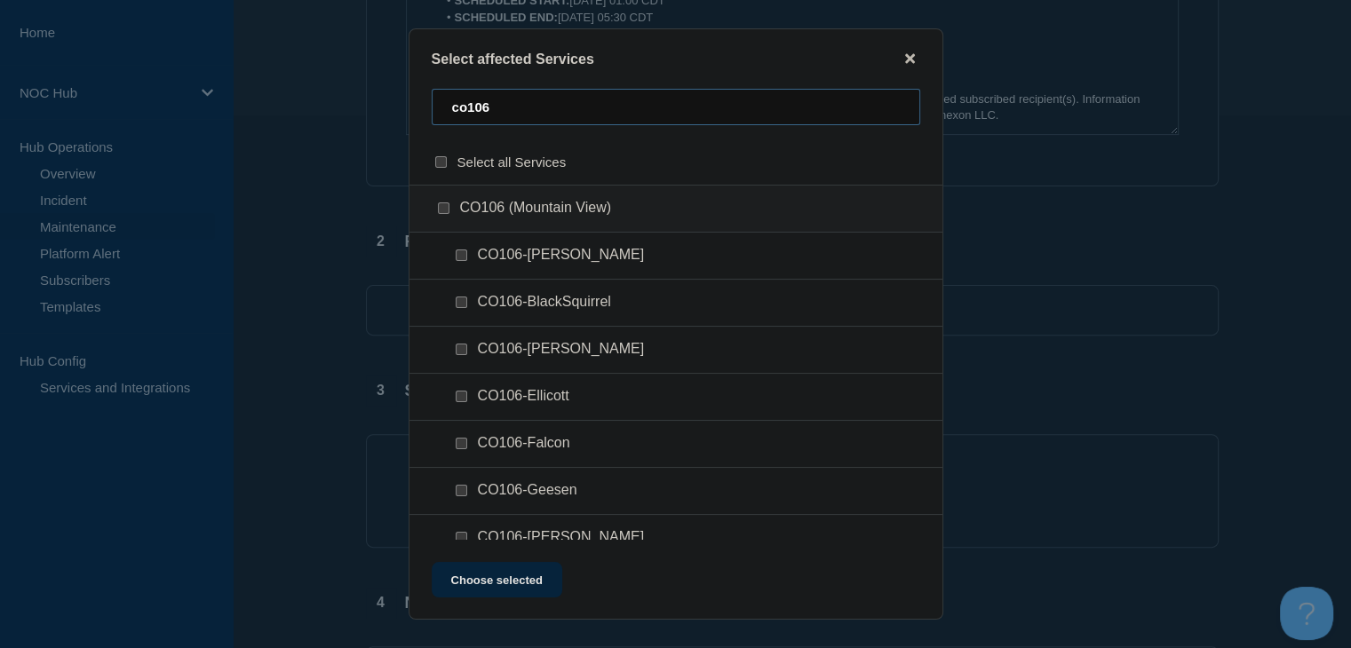
scroll to position [178, 0]
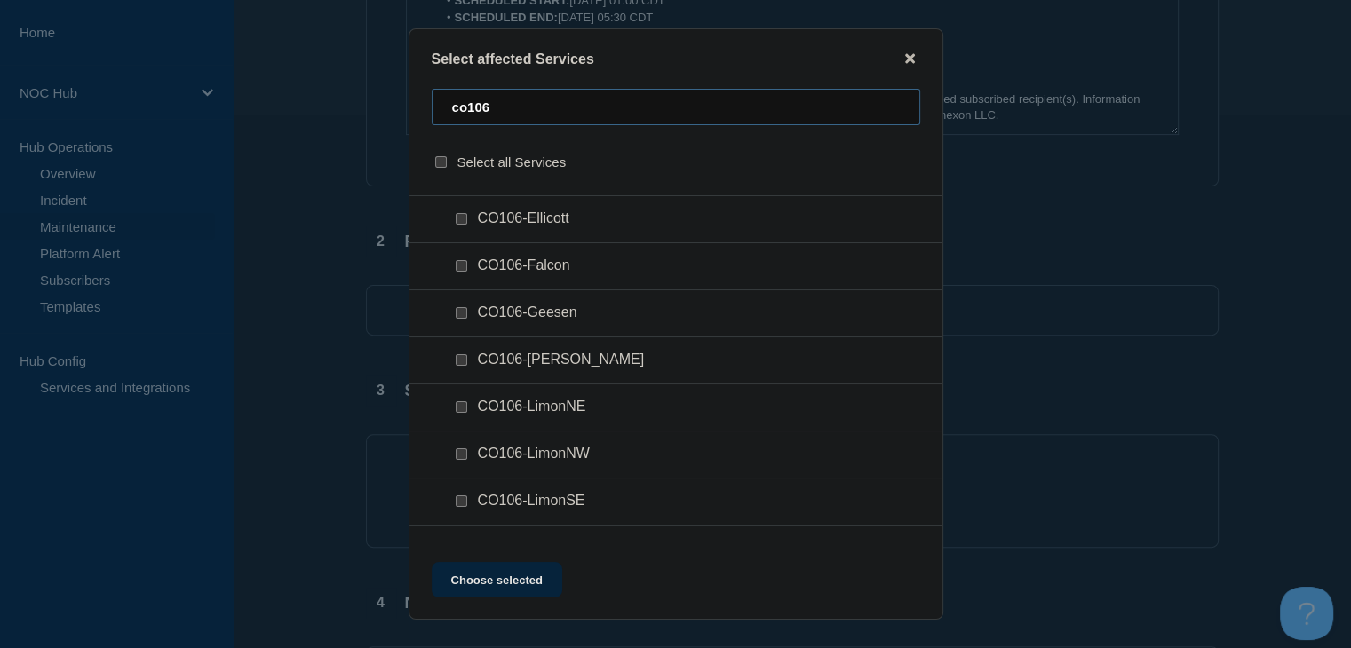
type input "co106"
click at [454, 273] on div at bounding box center [465, 266] width 26 height 18
click at [458, 270] on input "CO106-Falcon checkbox" at bounding box center [461, 266] width 12 height 12
checkbox input "true"
click at [498, 595] on button "Choose selected" at bounding box center [497, 580] width 131 height 36
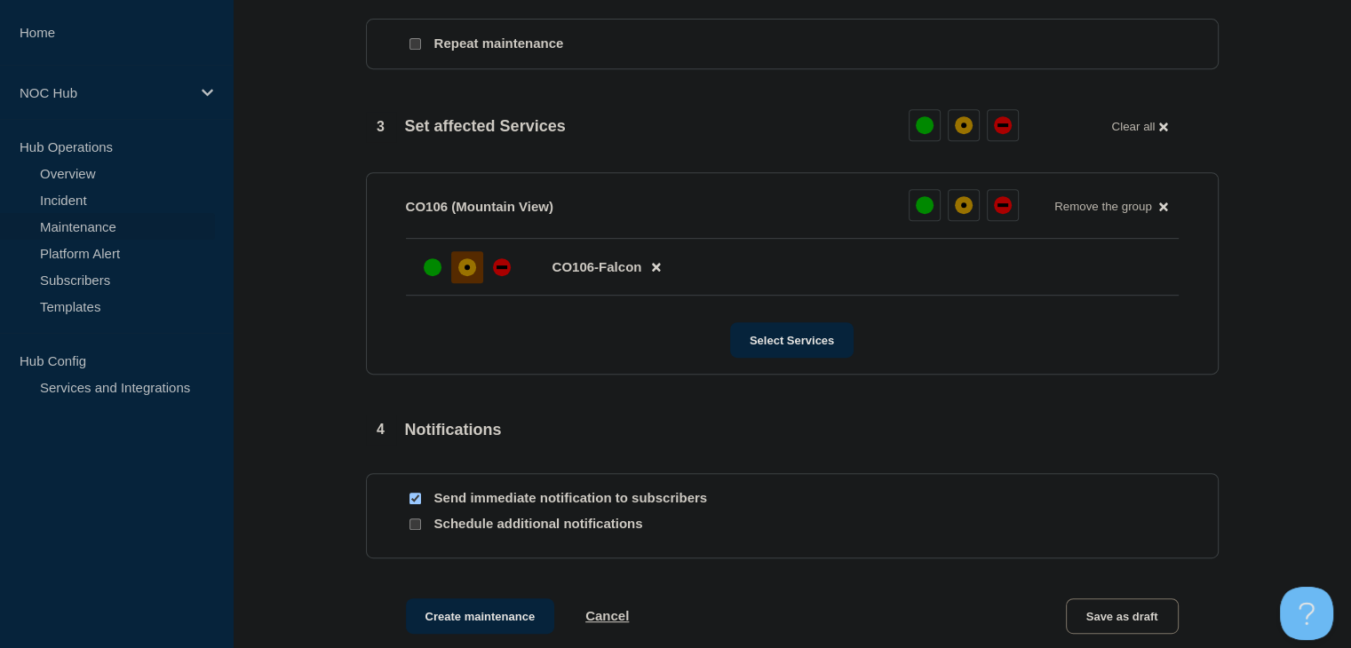
click at [463, 283] on div at bounding box center [467, 267] width 32 height 32
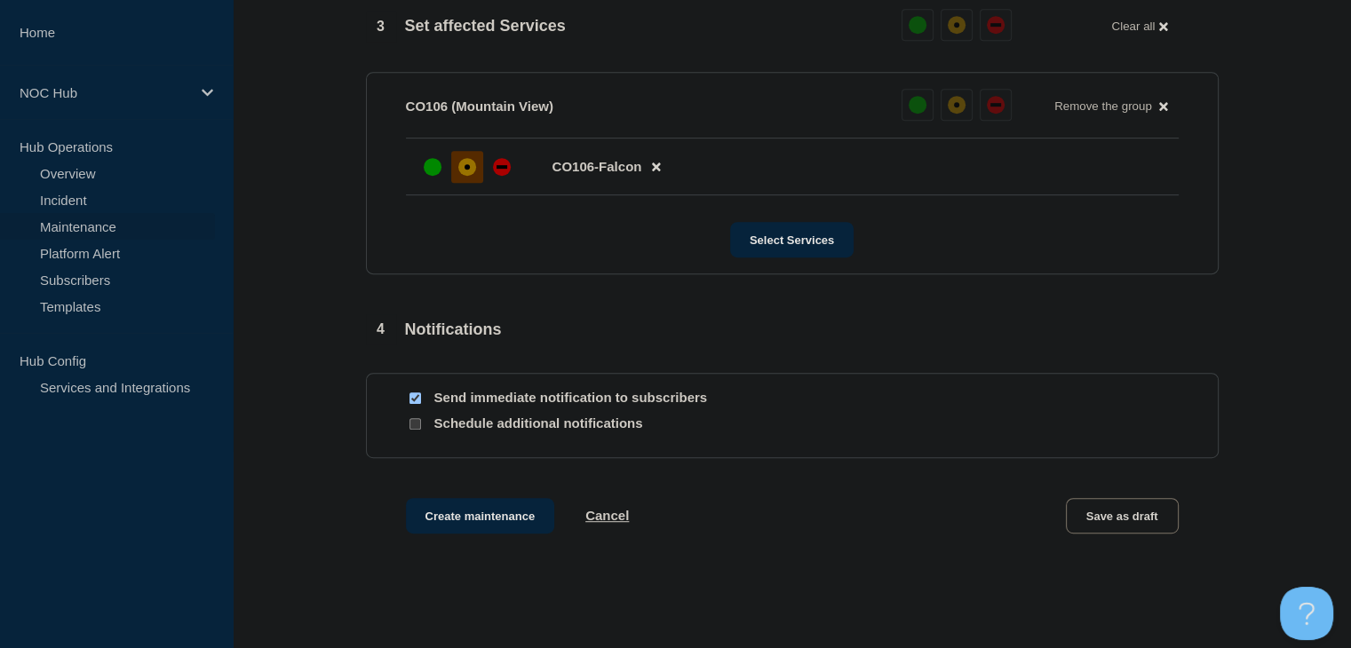
scroll to position [998, 0]
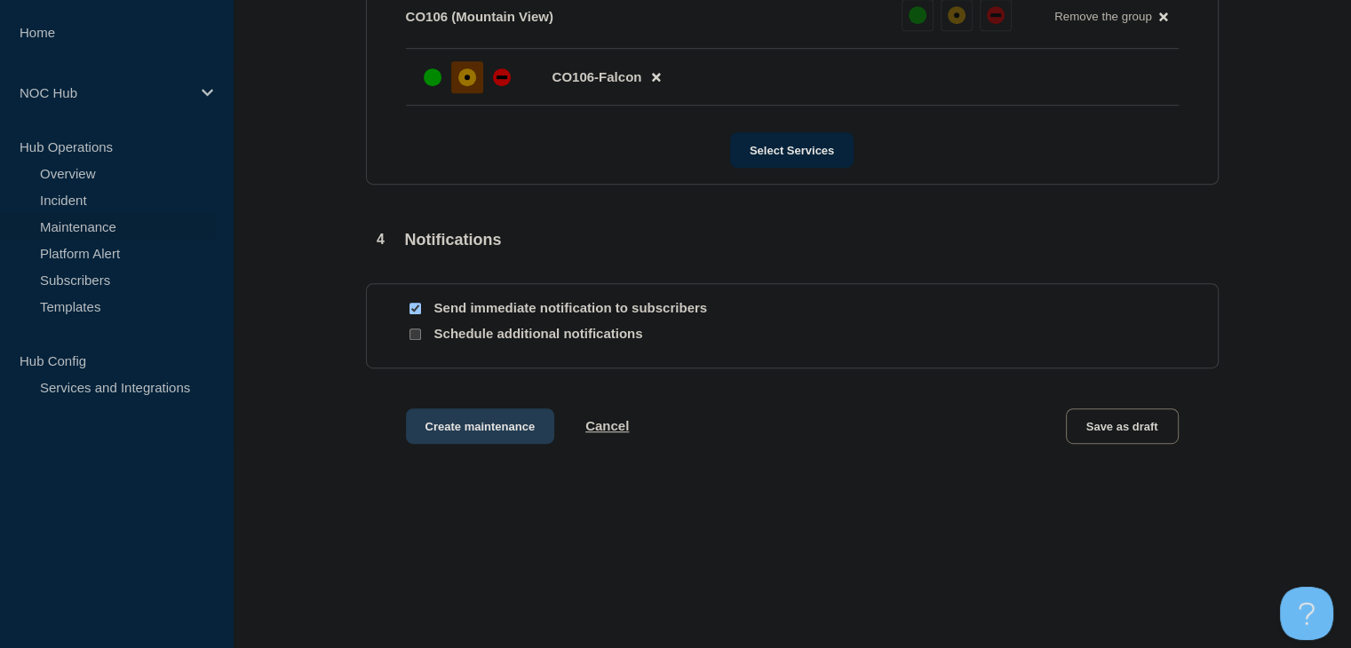
click at [478, 427] on button "Create maintenance" at bounding box center [480, 426] width 149 height 36
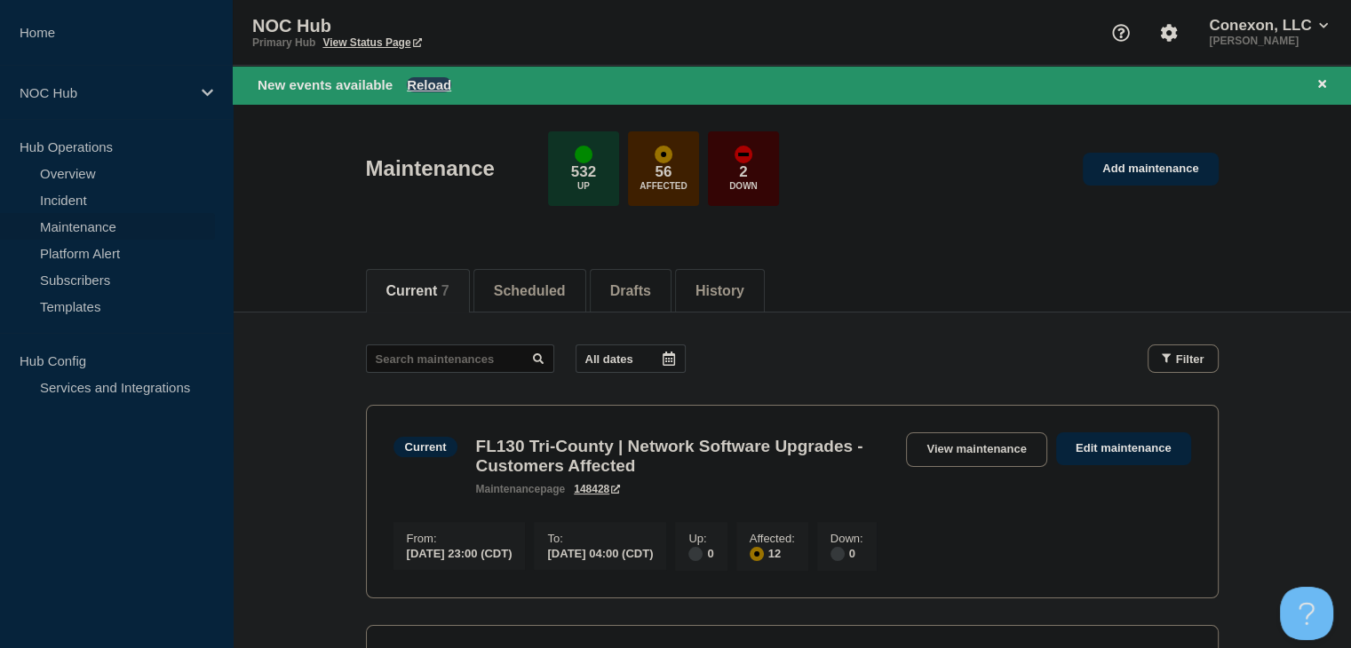
click at [425, 89] on button "Reload" at bounding box center [429, 84] width 44 height 15
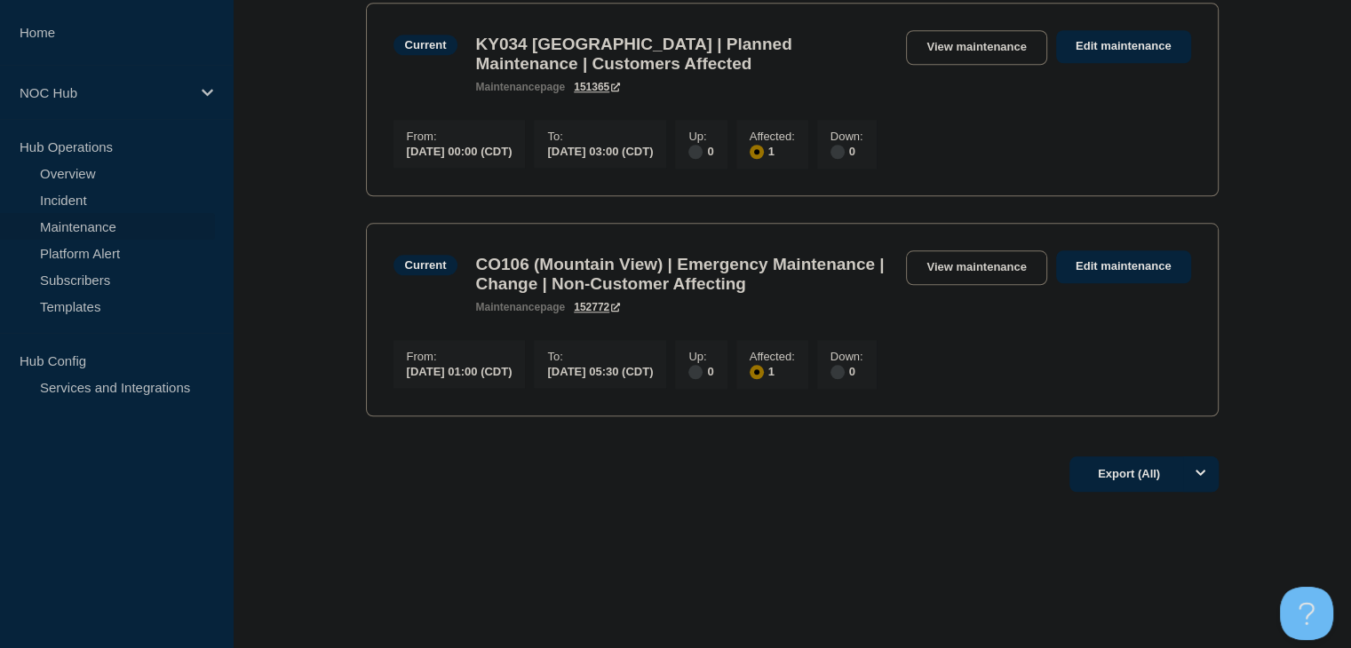
scroll to position [1687, 0]
click at [976, 284] on link "View maintenance" at bounding box center [976, 267] width 140 height 35
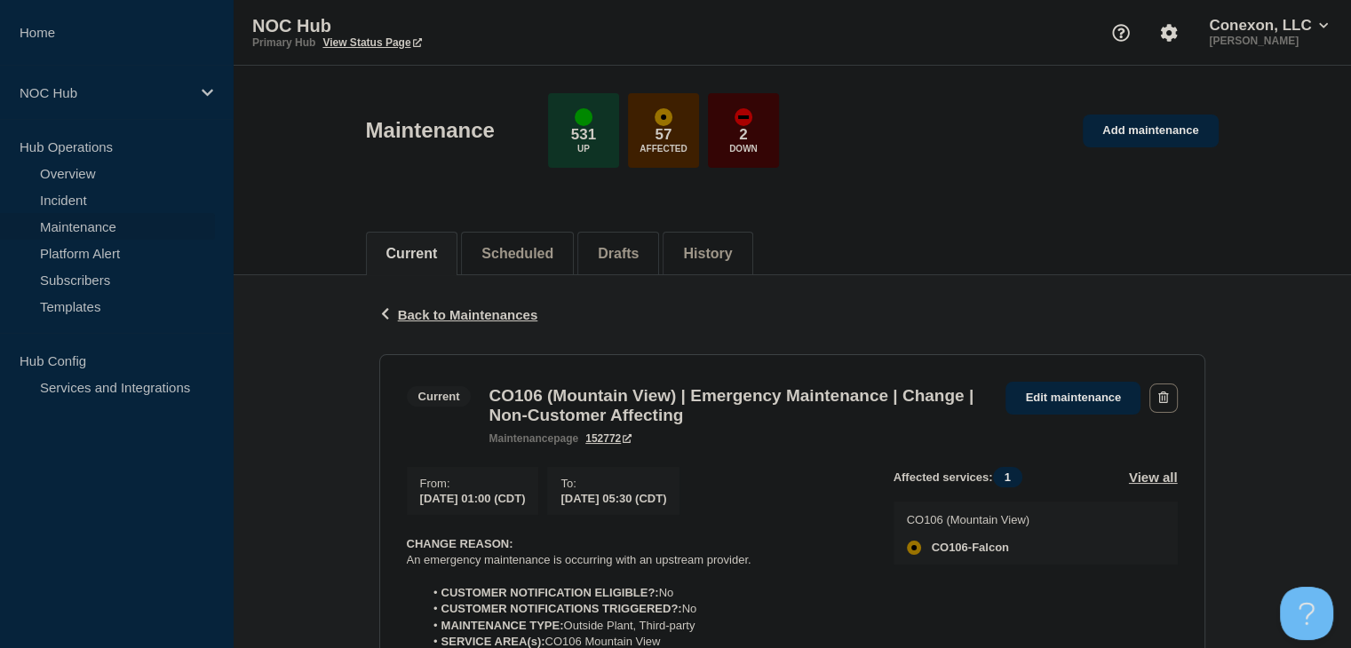
scroll to position [266, 0]
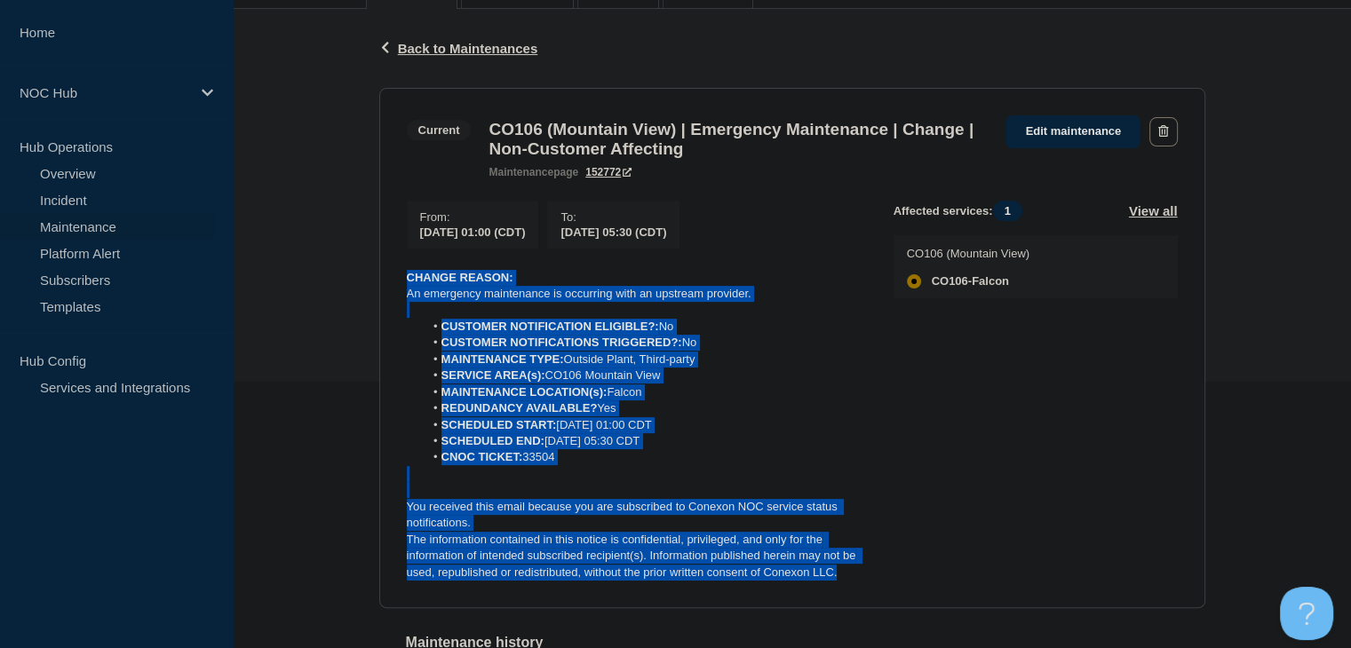
drag, startPoint x: 850, startPoint y: 583, endPoint x: 391, endPoint y: 287, distance: 546.5
click at [391, 287] on section "Current CO106 (Mountain View) | Emergency Maintenance | Change | Non-Customer A…" at bounding box center [792, 348] width 826 height 521
click at [88, 202] on link "Incident" at bounding box center [107, 199] width 215 height 27
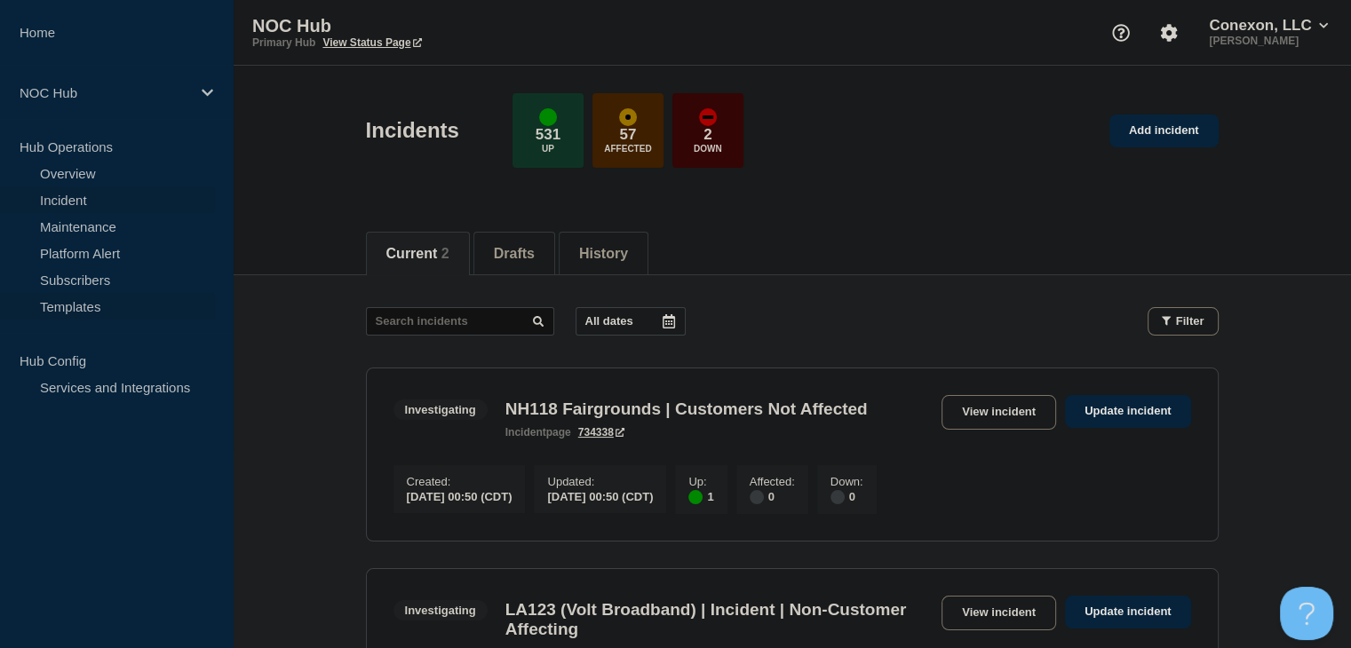
click at [86, 226] on link "Maintenance" at bounding box center [107, 226] width 215 height 27
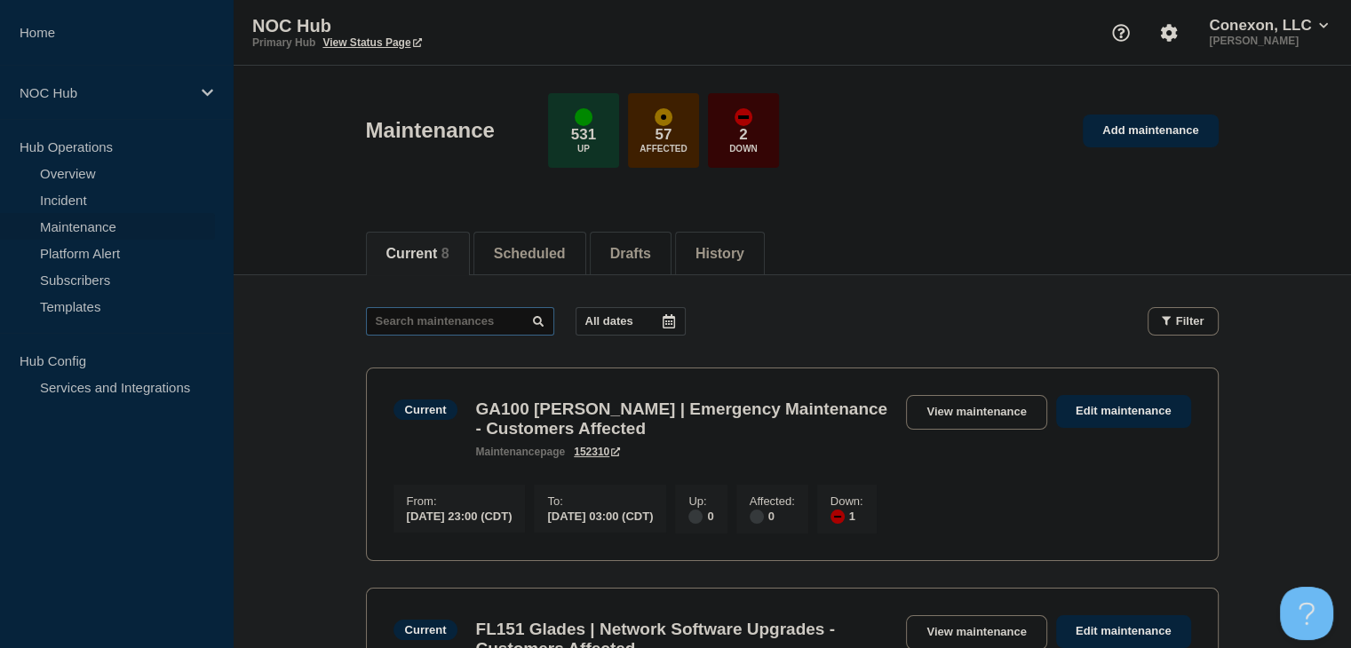
click at [472, 311] on input "text" at bounding box center [460, 321] width 188 height 28
type input "31850"
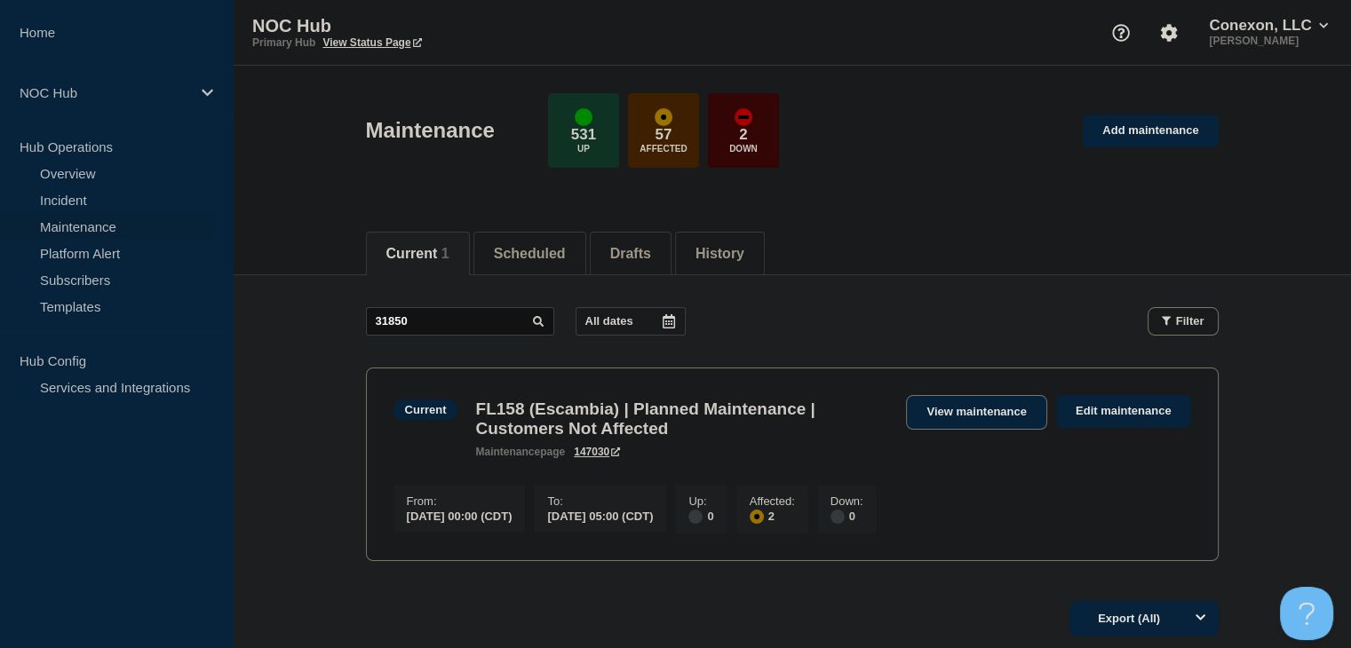
click at [963, 410] on link "View maintenance" at bounding box center [976, 412] width 140 height 35
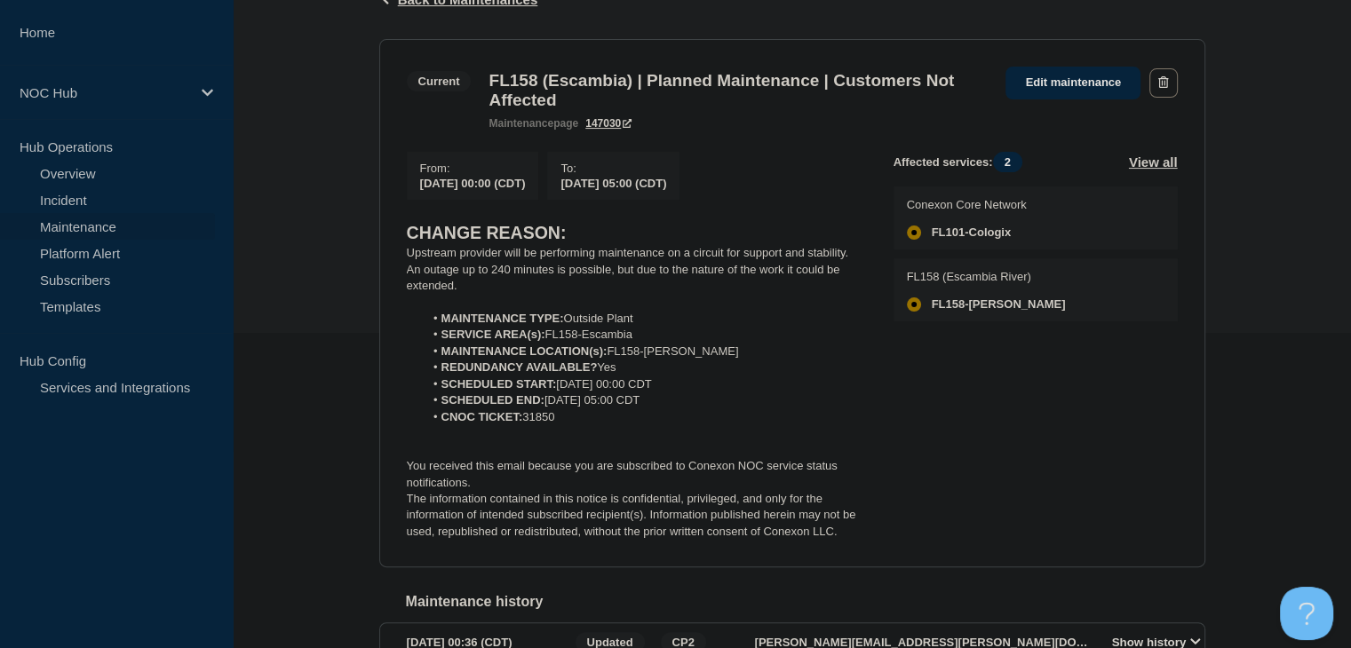
scroll to position [355, 0]
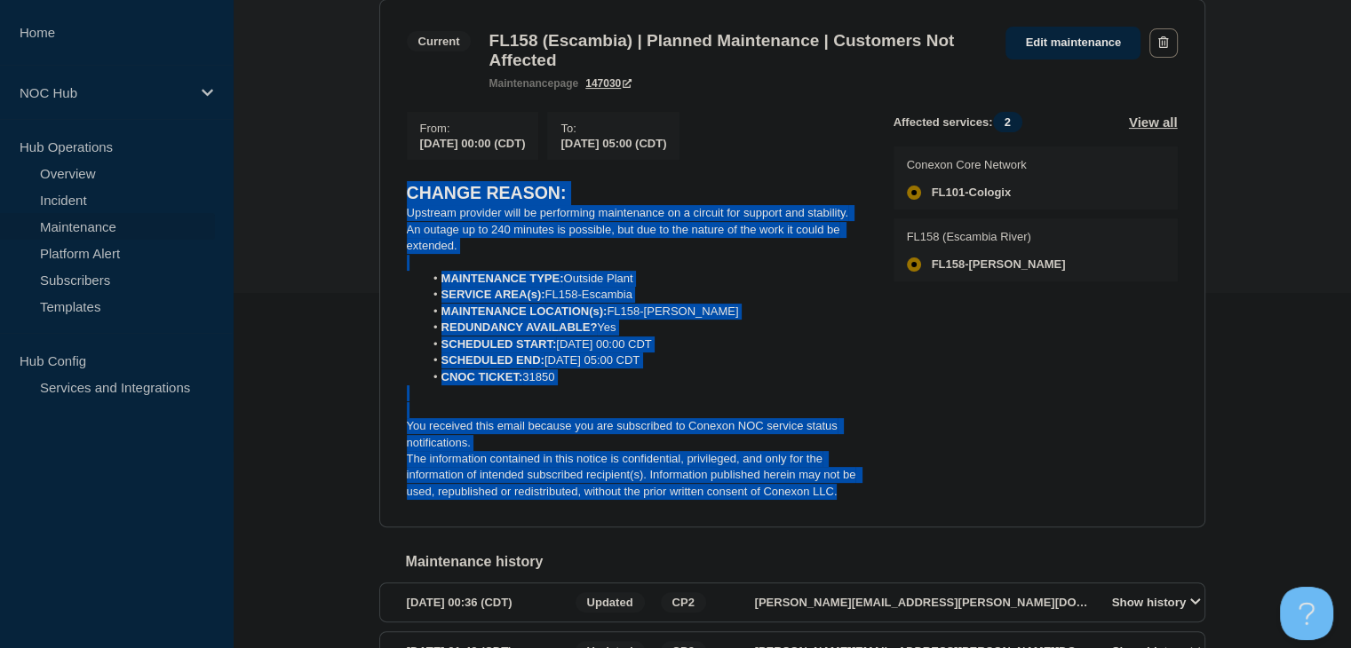
drag, startPoint x: 849, startPoint y: 499, endPoint x: 401, endPoint y: 205, distance: 535.4
click at [401, 205] on section "Current FL158 (Escambia) | Planned Maintenance | Customers Not Affected mainten…" at bounding box center [792, 263] width 826 height 529
copy div "CHANGE REASON: Upstream provider will be performing maintenance on a circuit fo…"
click at [90, 175] on link "Overview" at bounding box center [107, 173] width 215 height 27
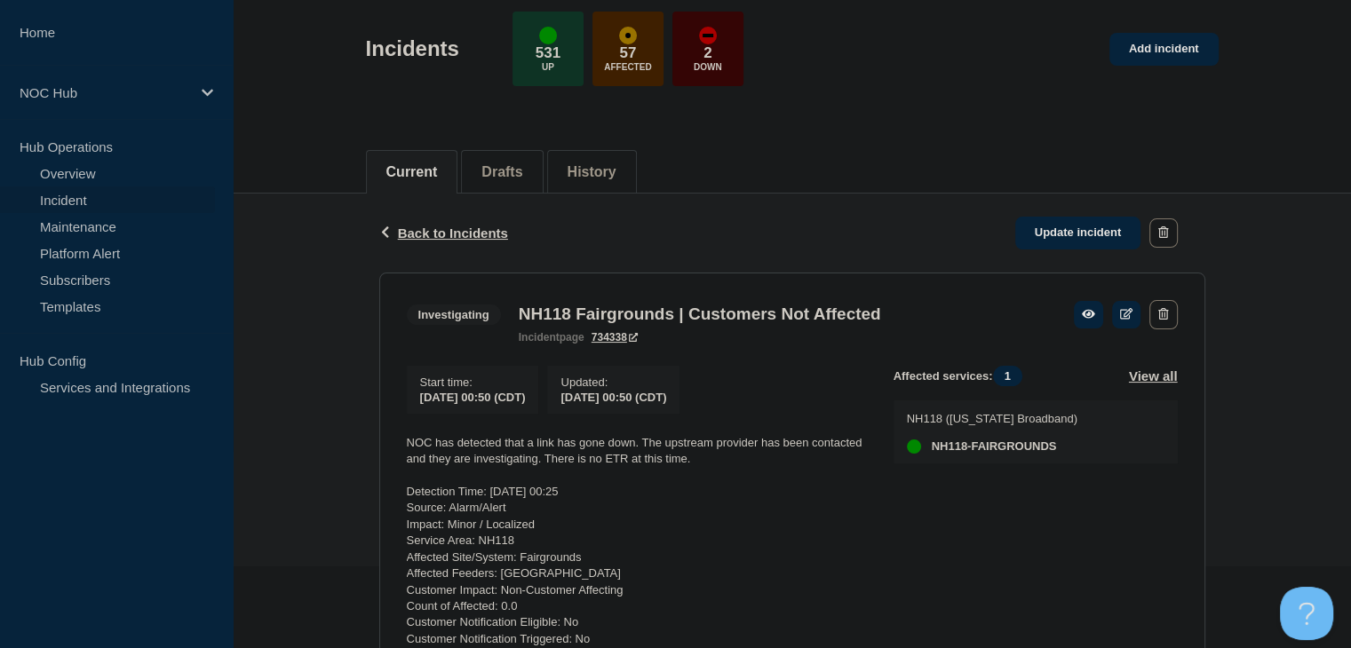
scroll to position [178, 0]
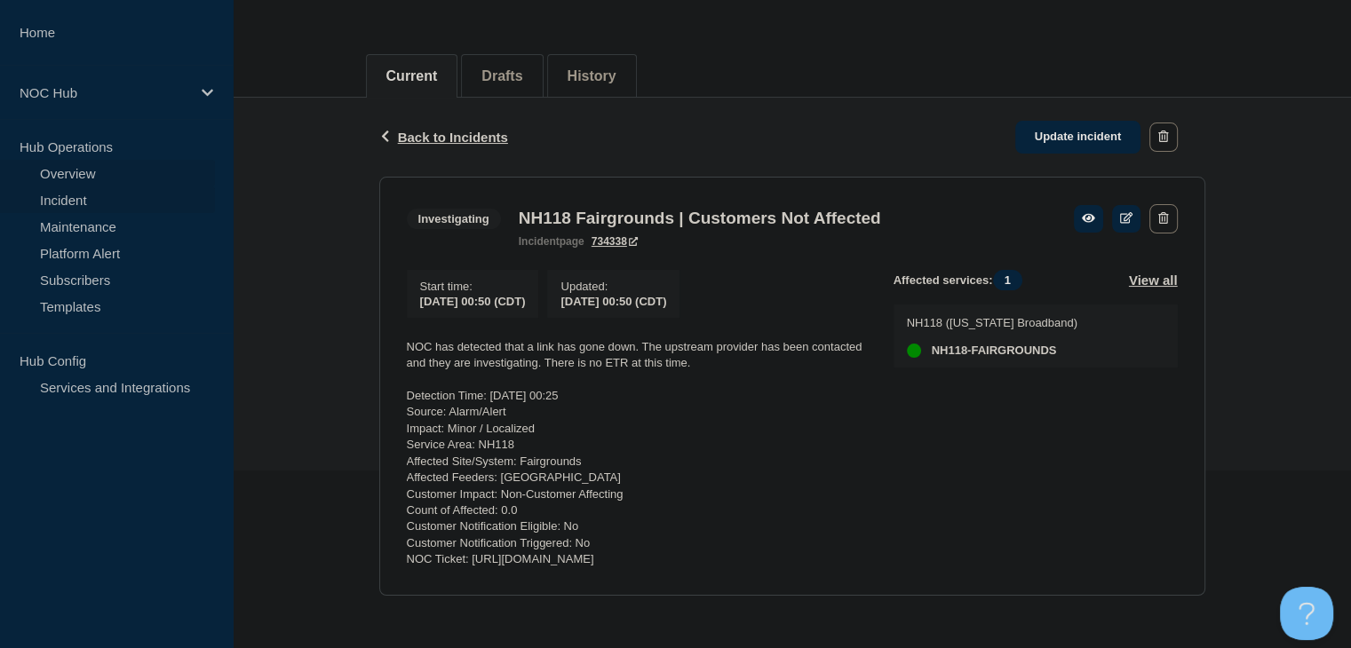
click at [66, 173] on link "Overview" at bounding box center [107, 173] width 215 height 27
